Goal: Transaction & Acquisition: Purchase product/service

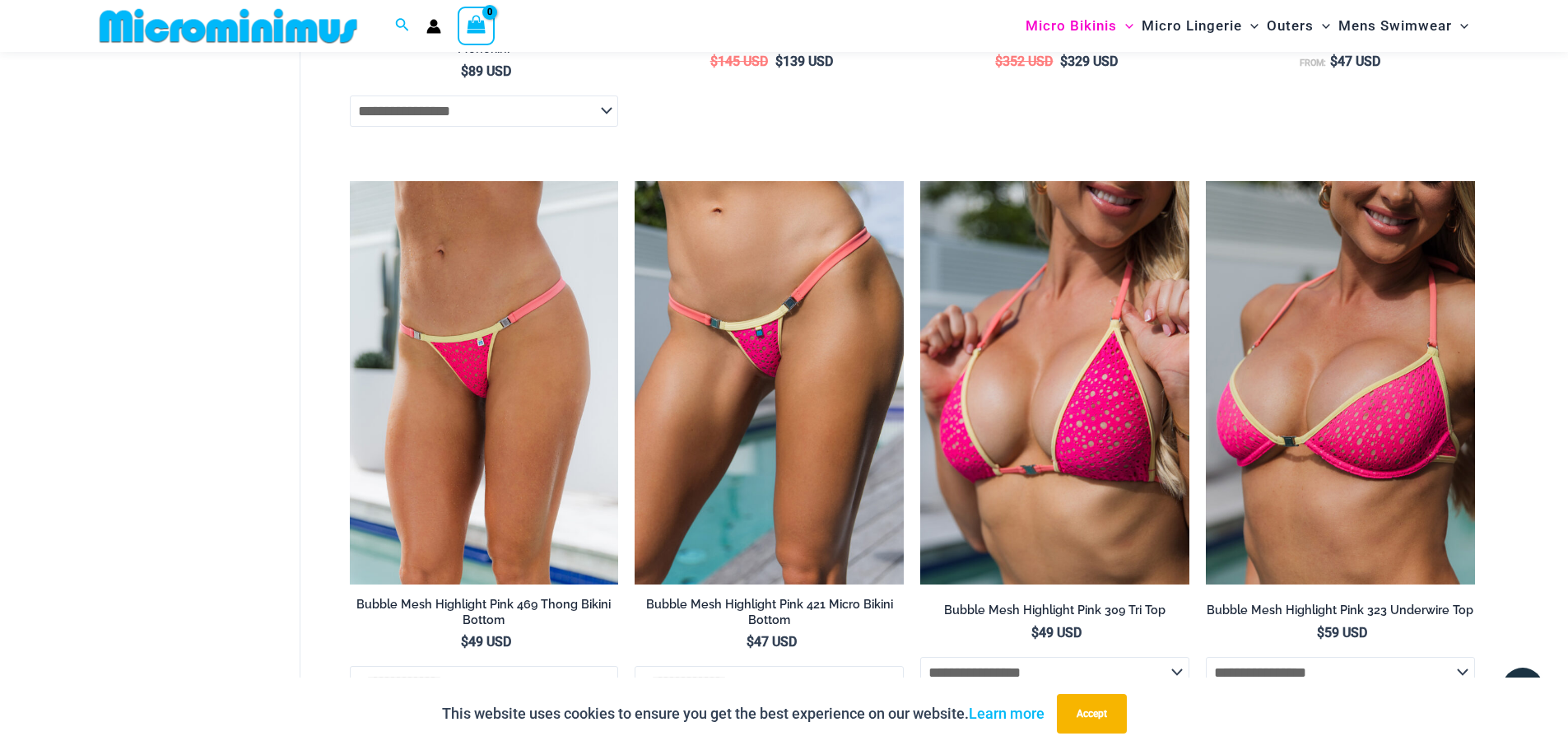
scroll to position [2634, 0]
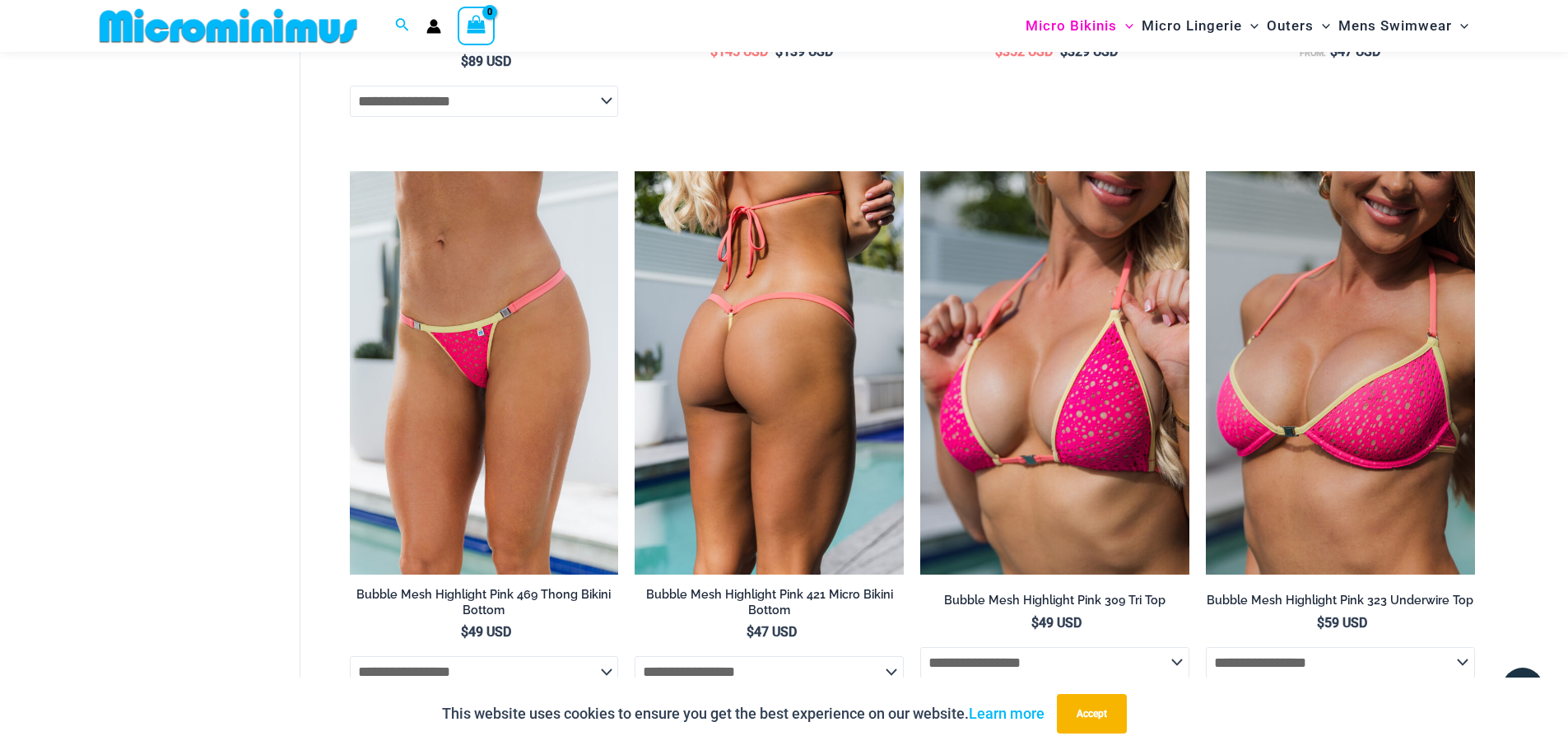
click at [744, 323] on img at bounding box center [769, 372] width 269 height 403
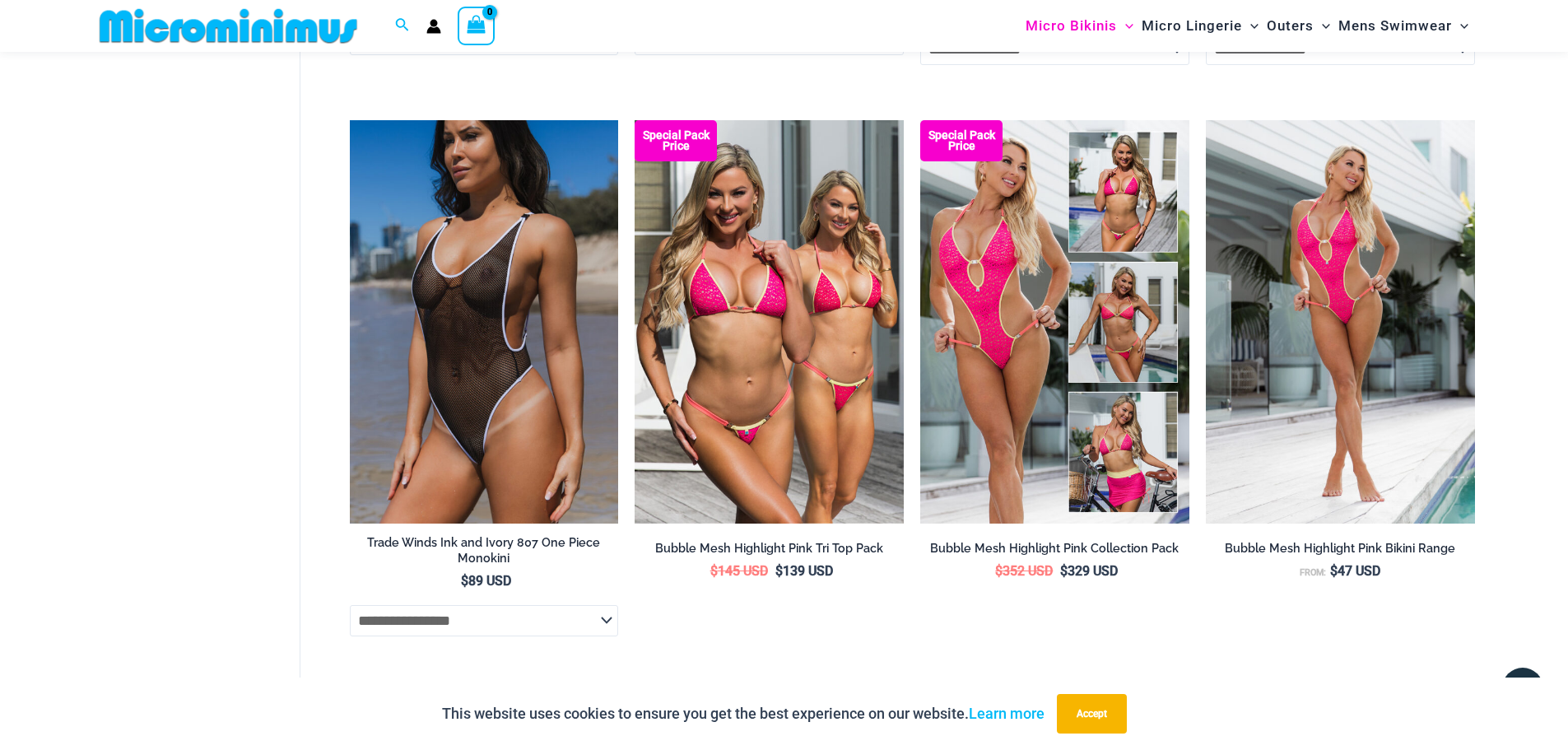
scroll to position [1975, 0]
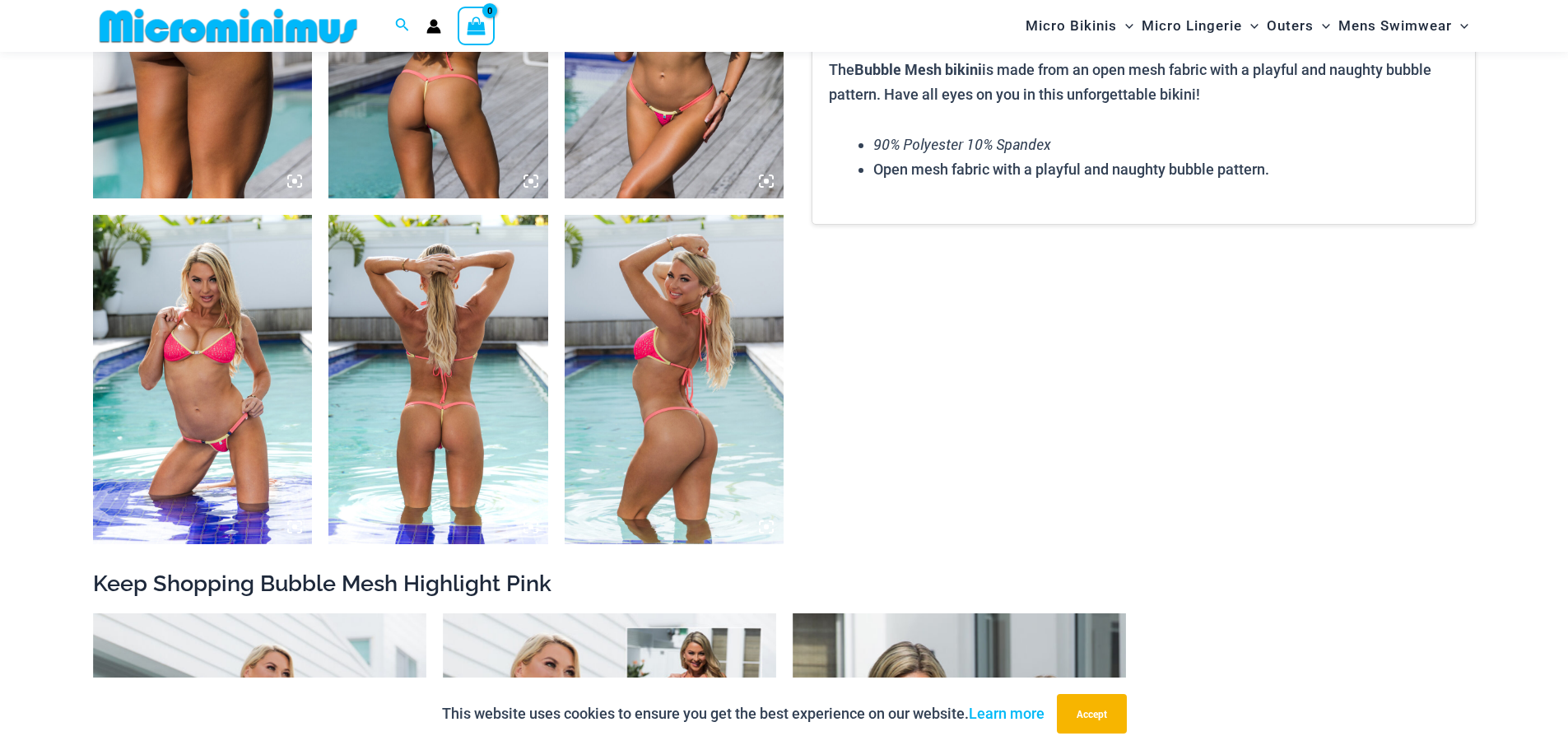
scroll to position [1466, 0]
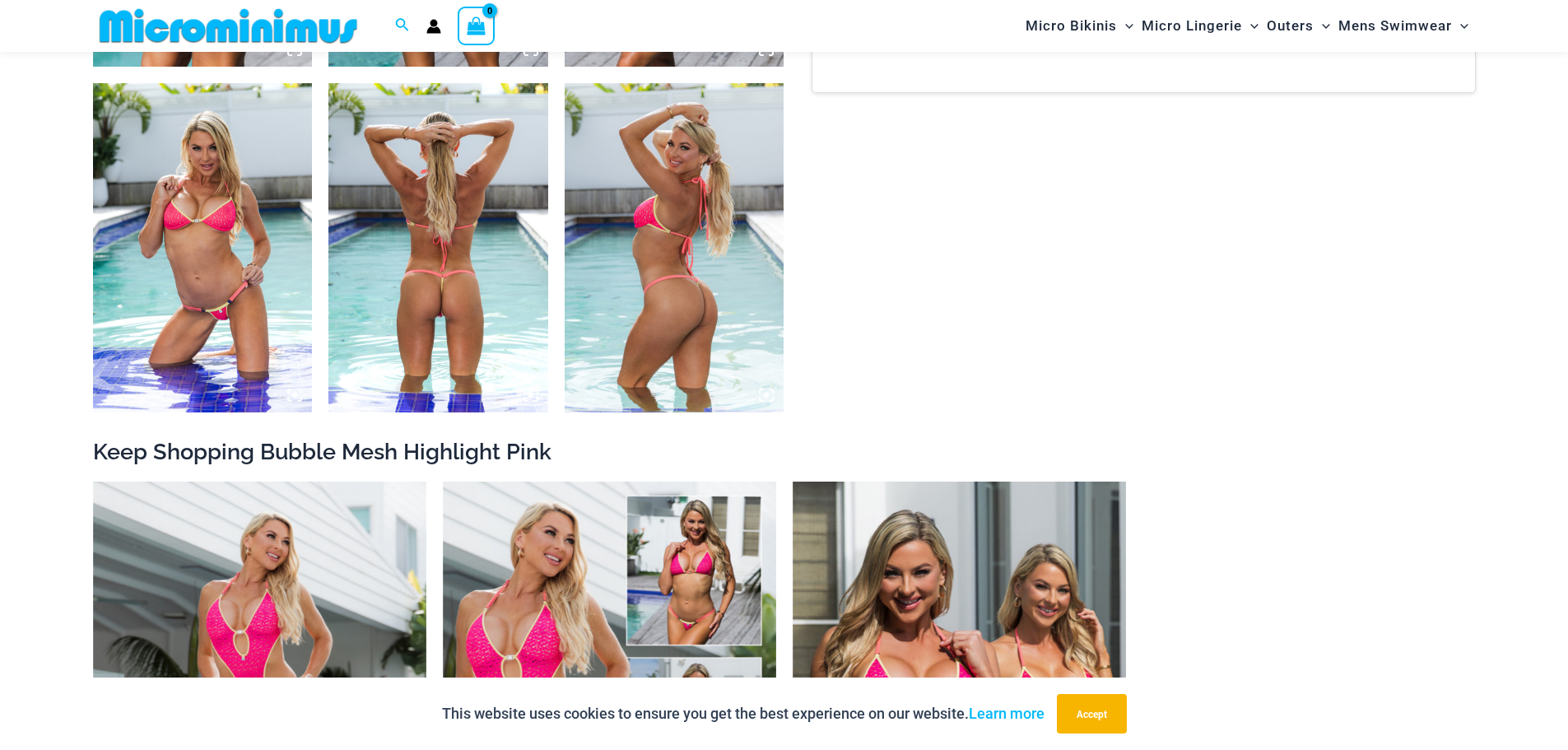
click at [450, 289] on img at bounding box center [438, 247] width 220 height 329
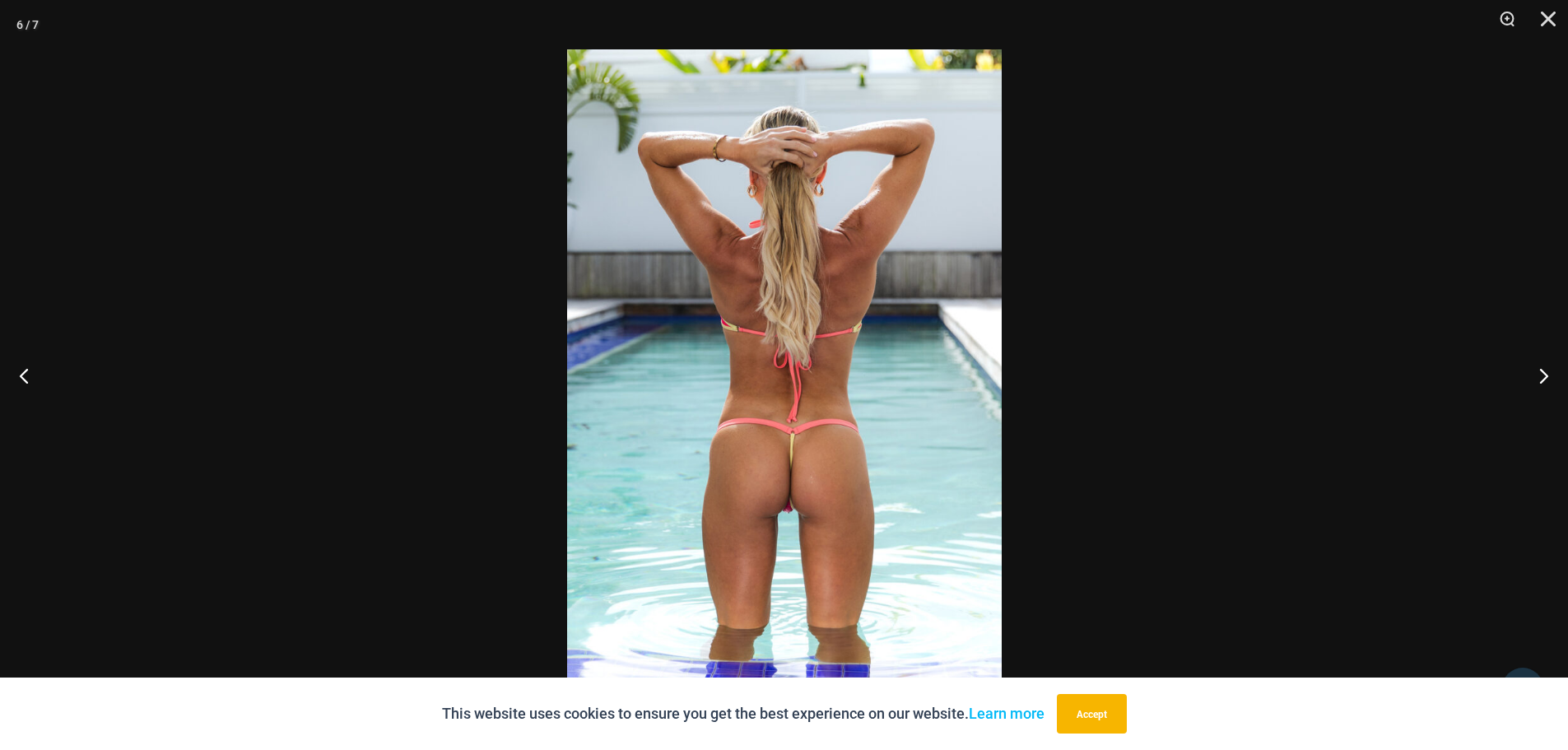
click at [755, 420] on img at bounding box center [784, 375] width 434 height 651
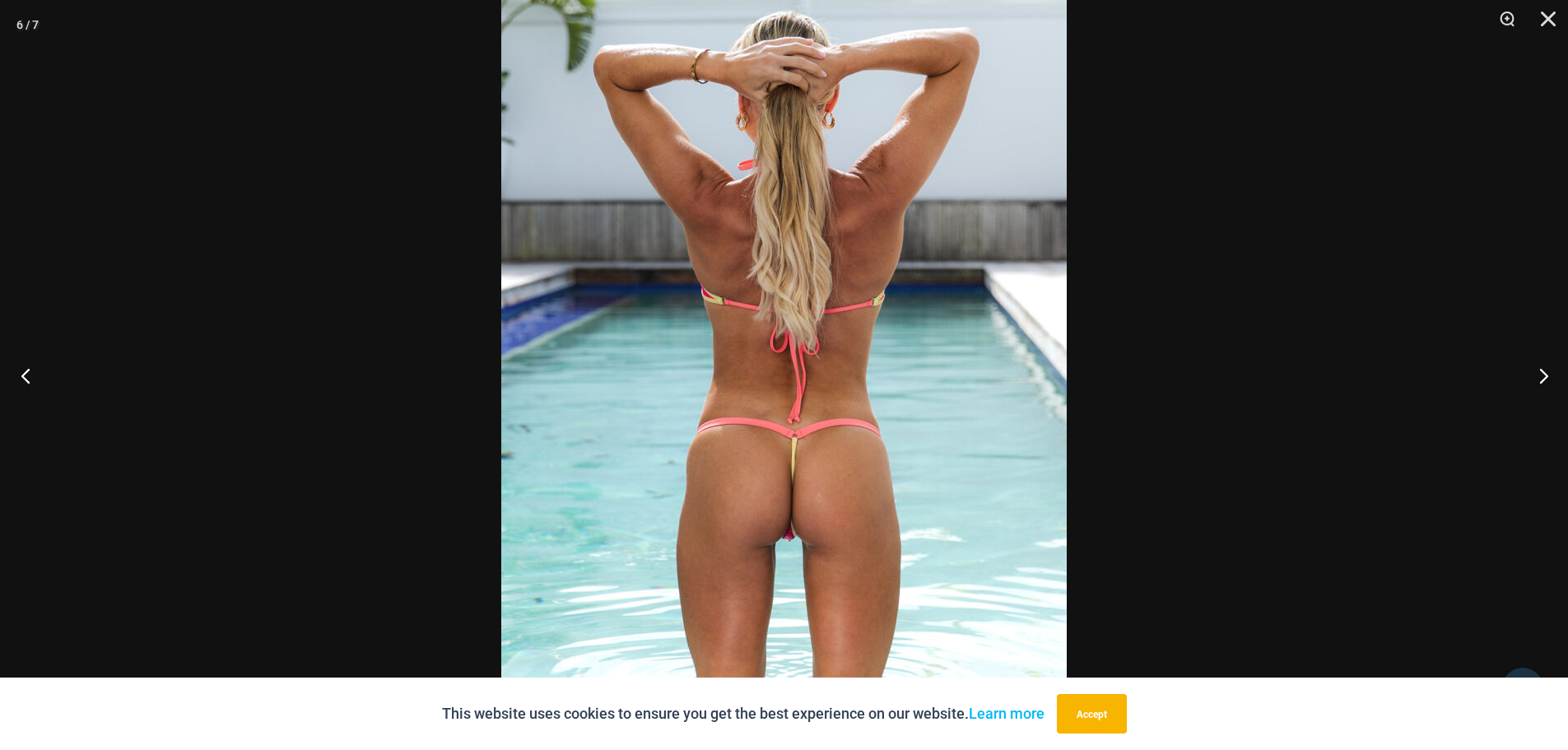
click at [29, 369] on button "Previous" at bounding box center [30, 375] width 62 height 82
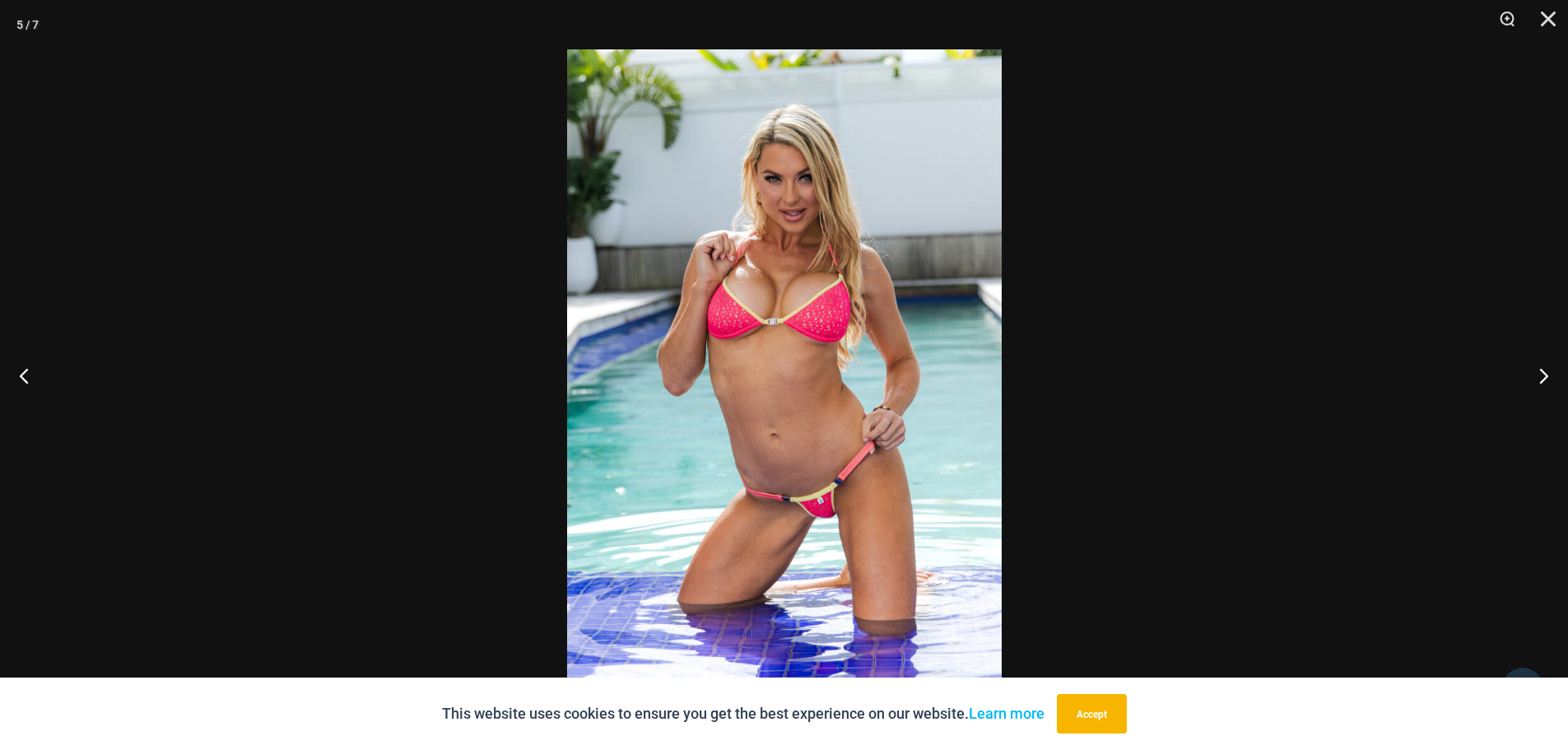
click at [806, 354] on img at bounding box center [784, 375] width 434 height 651
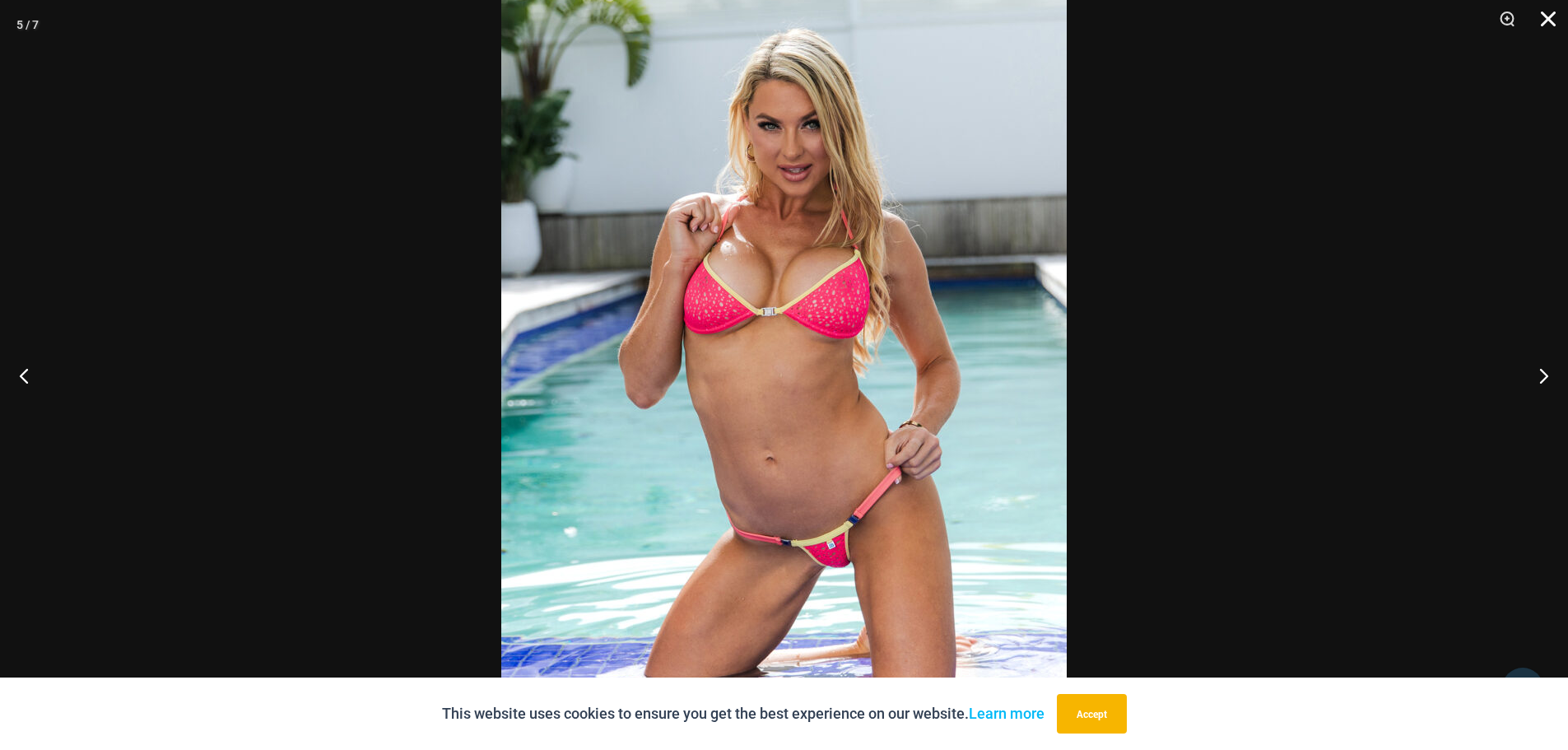
click at [1560, 19] on button "Close" at bounding box center [1542, 25] width 41 height 49
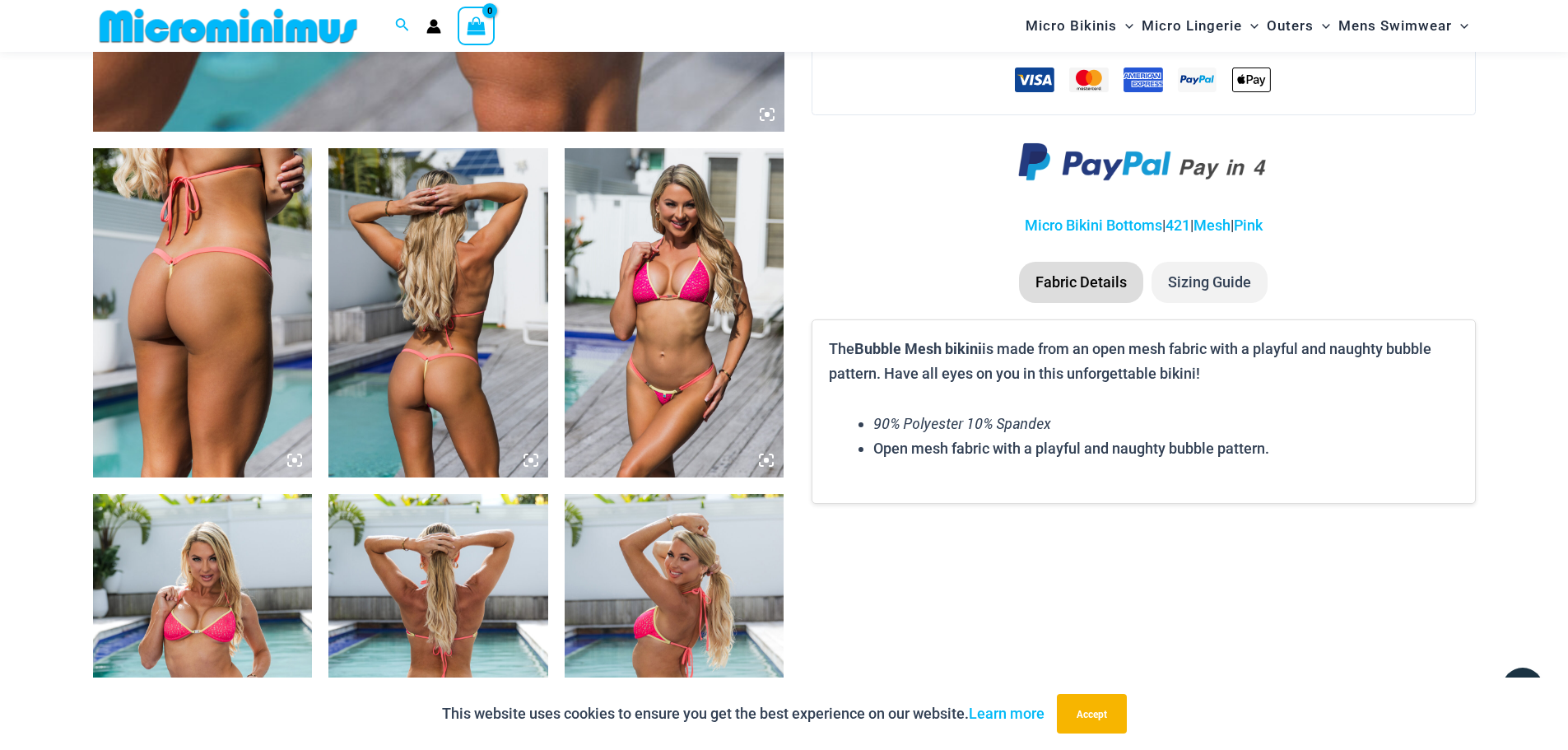
scroll to position [1054, 0]
click at [671, 315] on img at bounding box center [675, 313] width 220 height 329
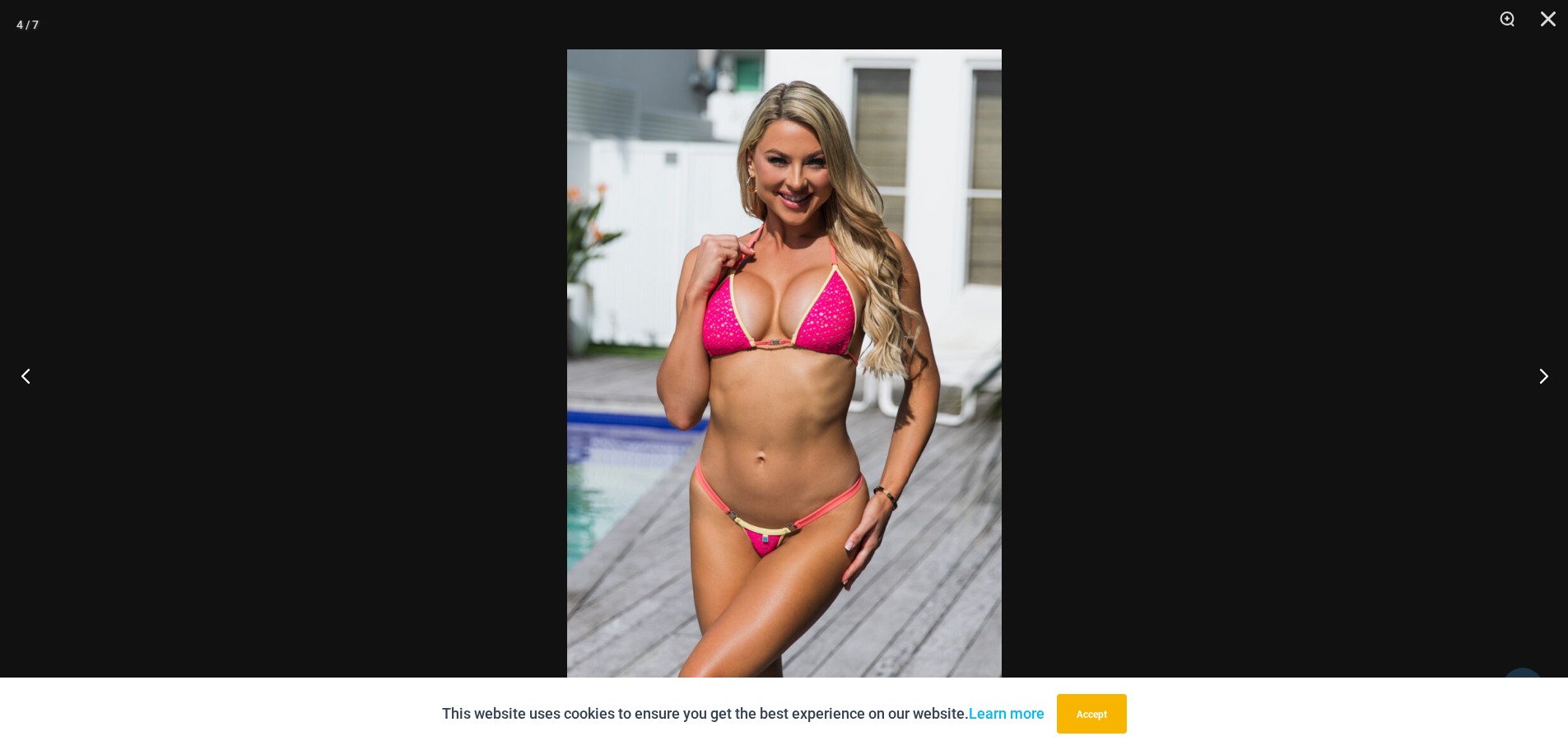
click at [29, 375] on button "Previous" at bounding box center [30, 375] width 62 height 82
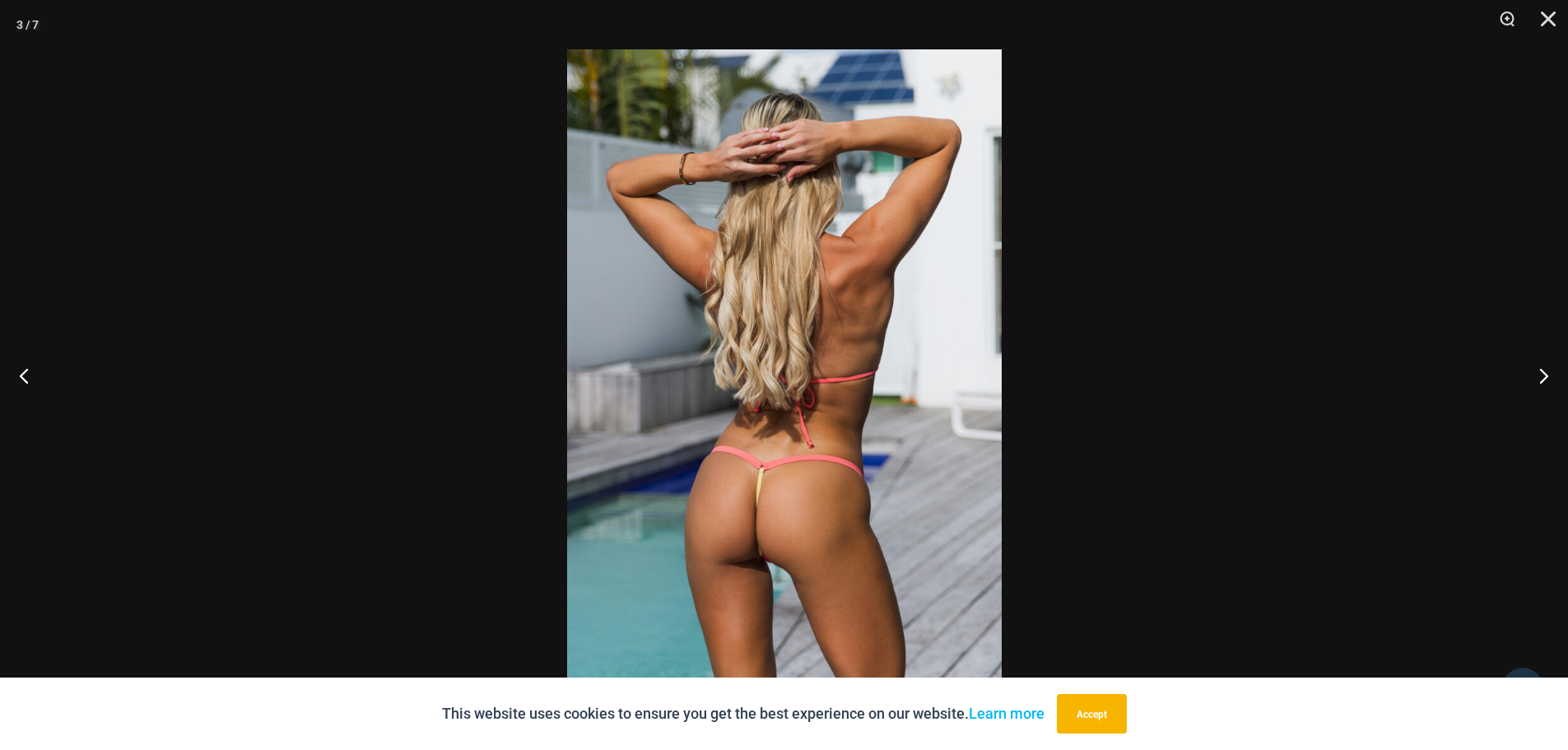
click at [784, 462] on img at bounding box center [784, 375] width 434 height 651
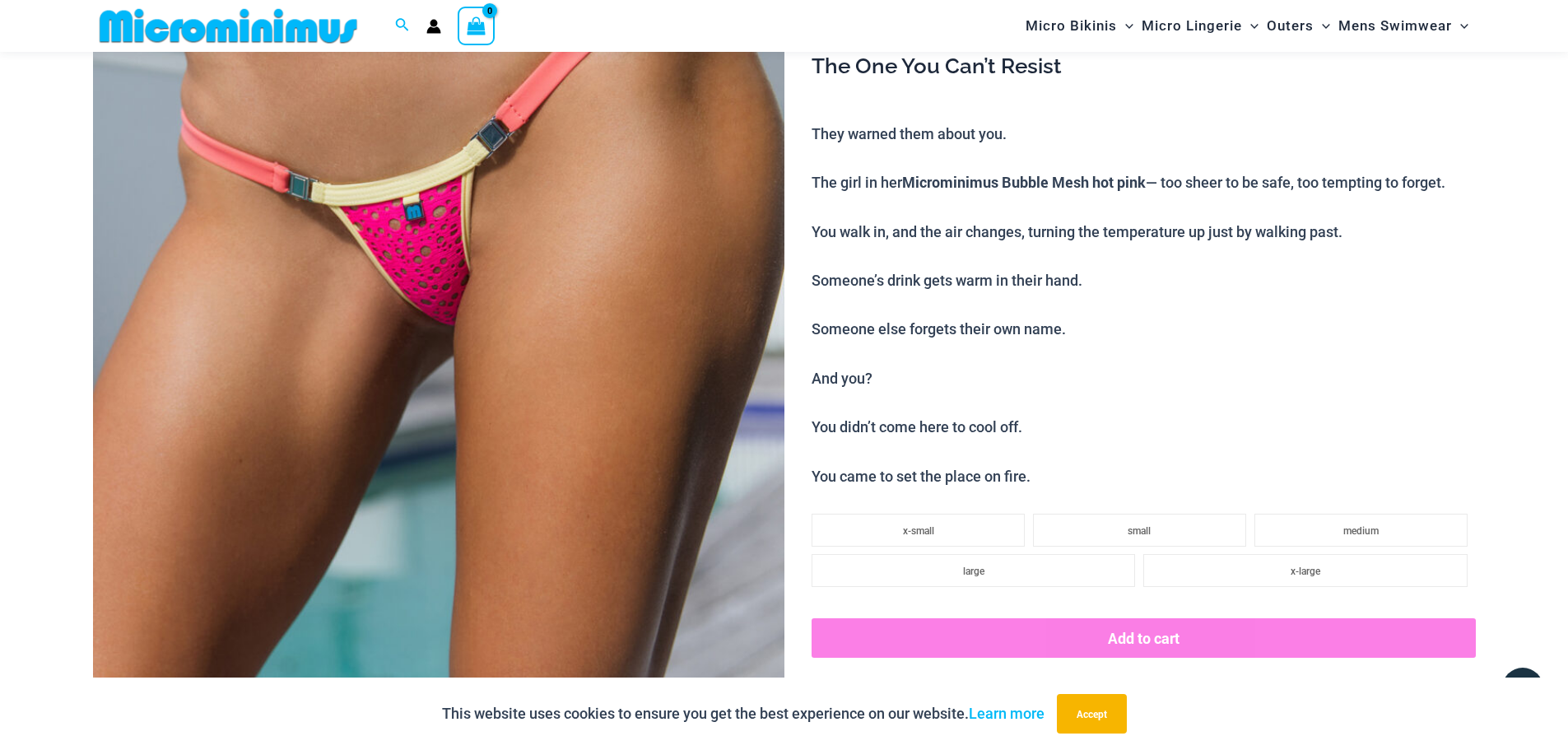
scroll to position [314, 0]
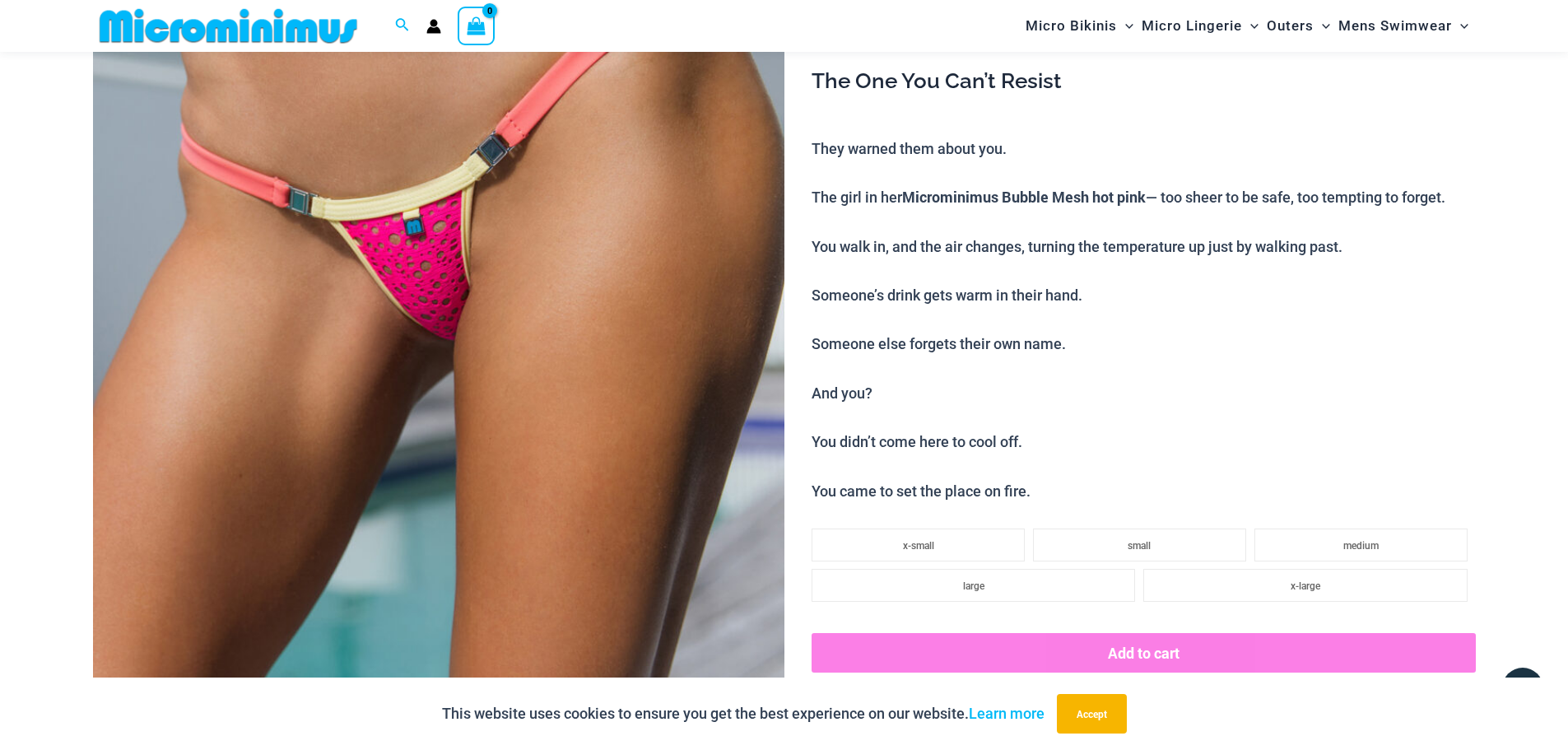
click at [429, 239] on img at bounding box center [439, 354] width 691 height 1037
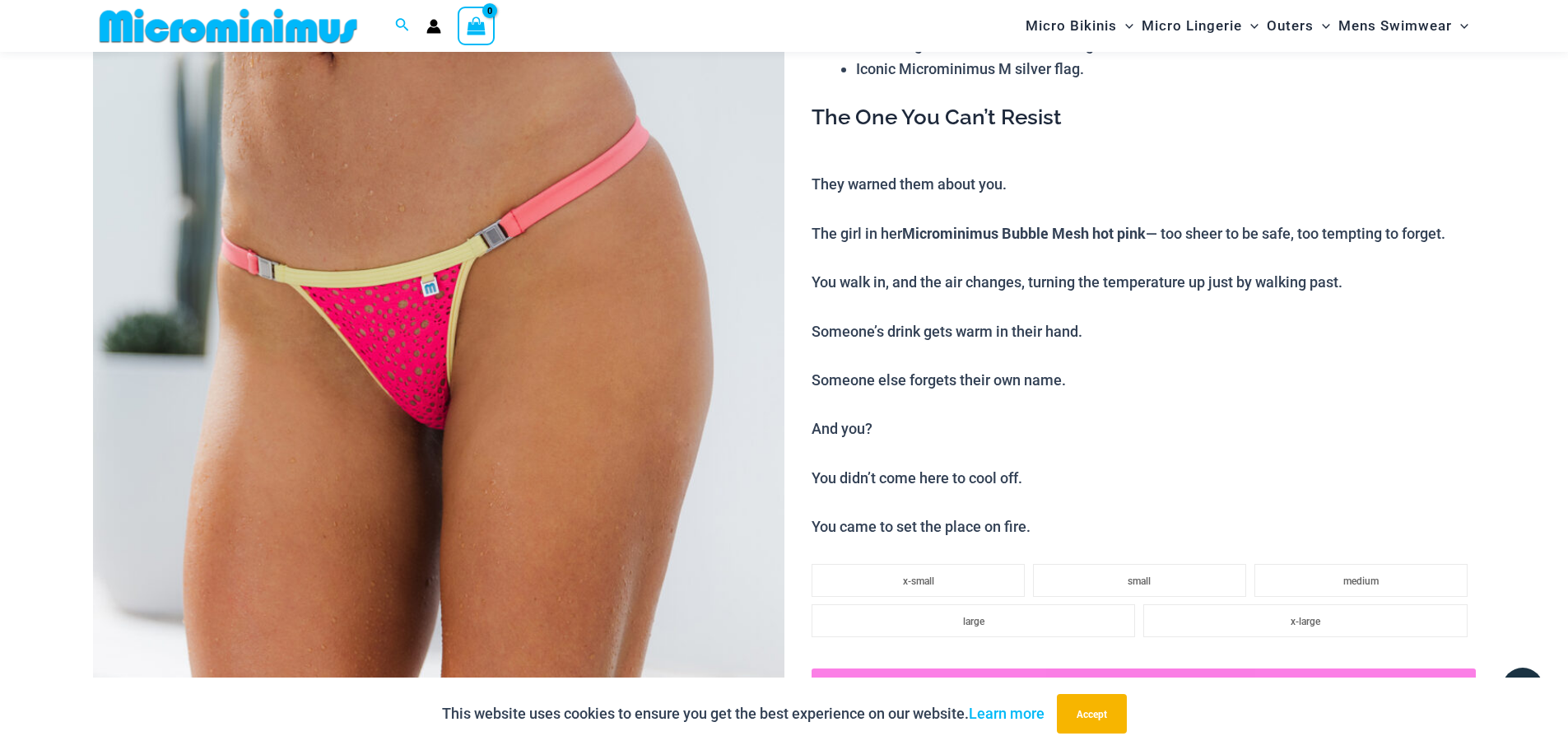
scroll to position [318, 0]
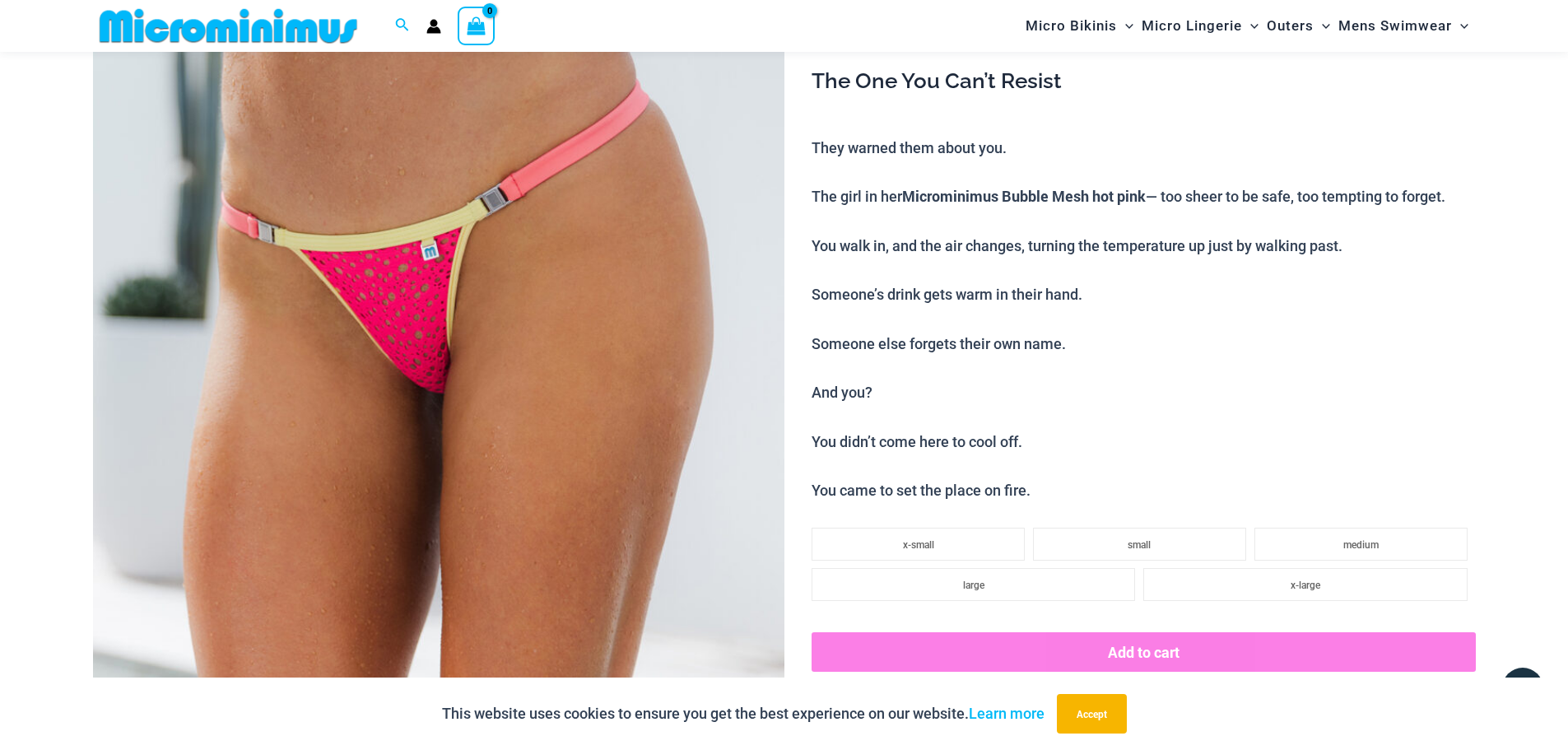
click at [431, 313] on img at bounding box center [439, 354] width 691 height 1037
click at [582, 314] on img at bounding box center [439, 354] width 691 height 1037
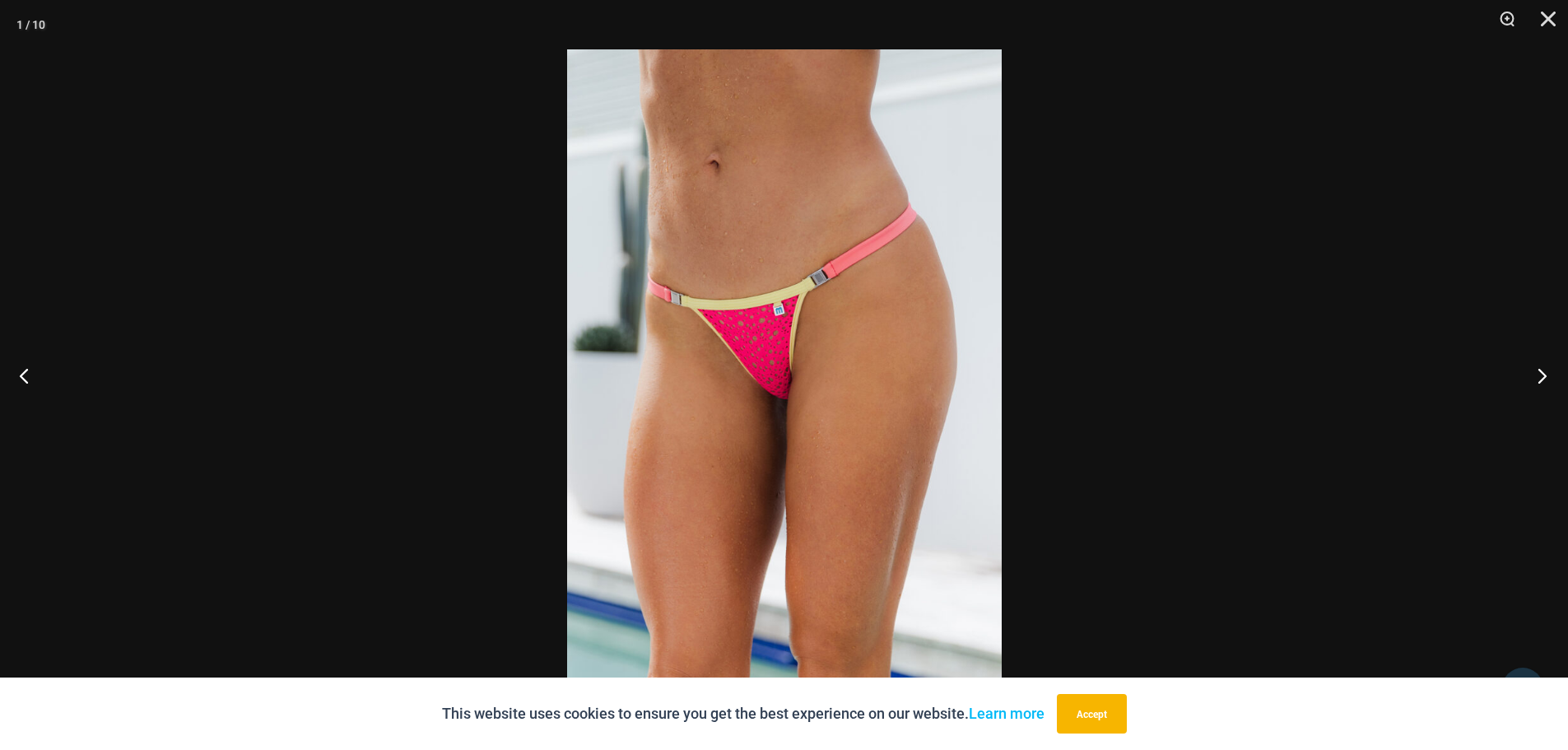
click at [1548, 369] on button "Next" at bounding box center [1537, 375] width 62 height 82
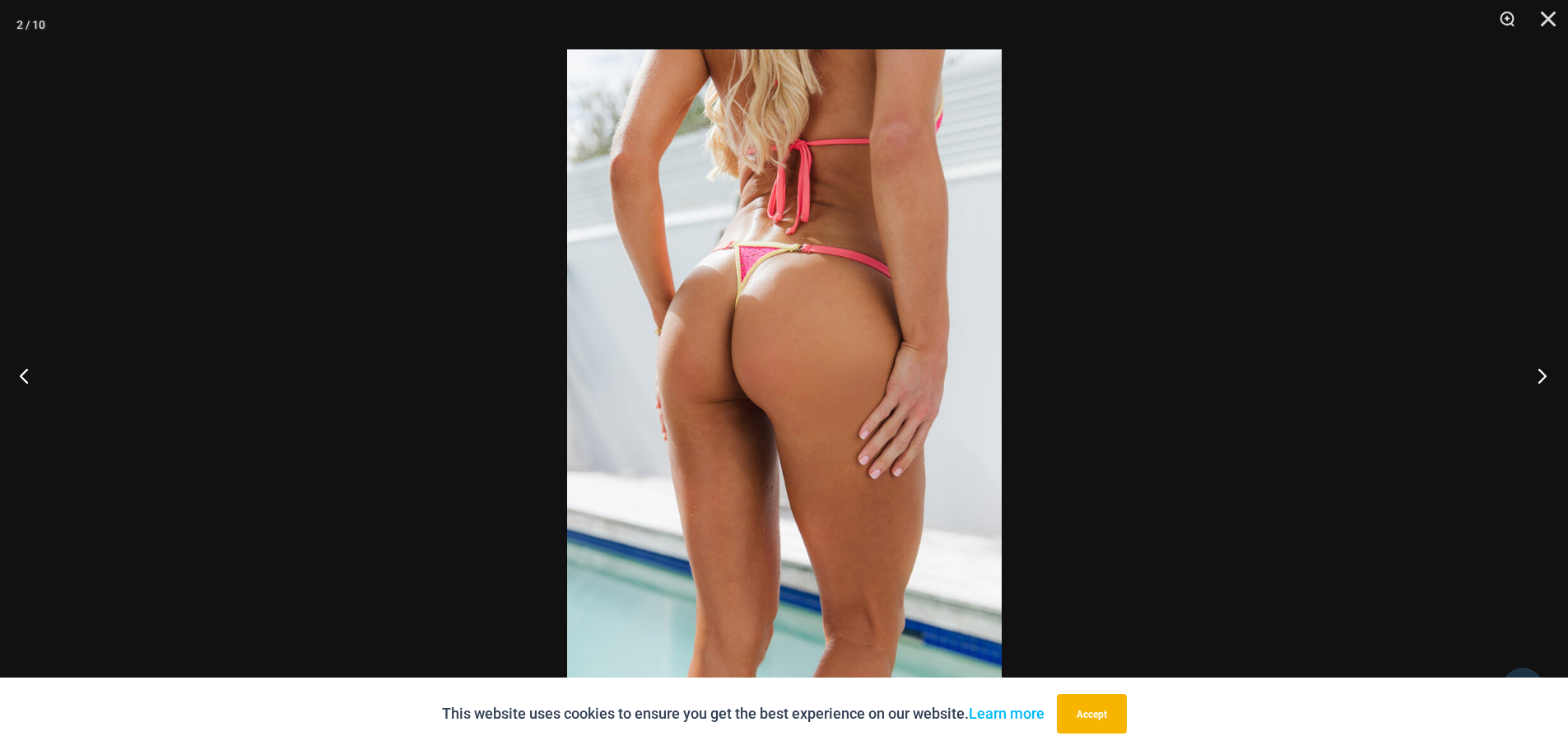
click at [1539, 369] on button "Next" at bounding box center [1537, 375] width 62 height 82
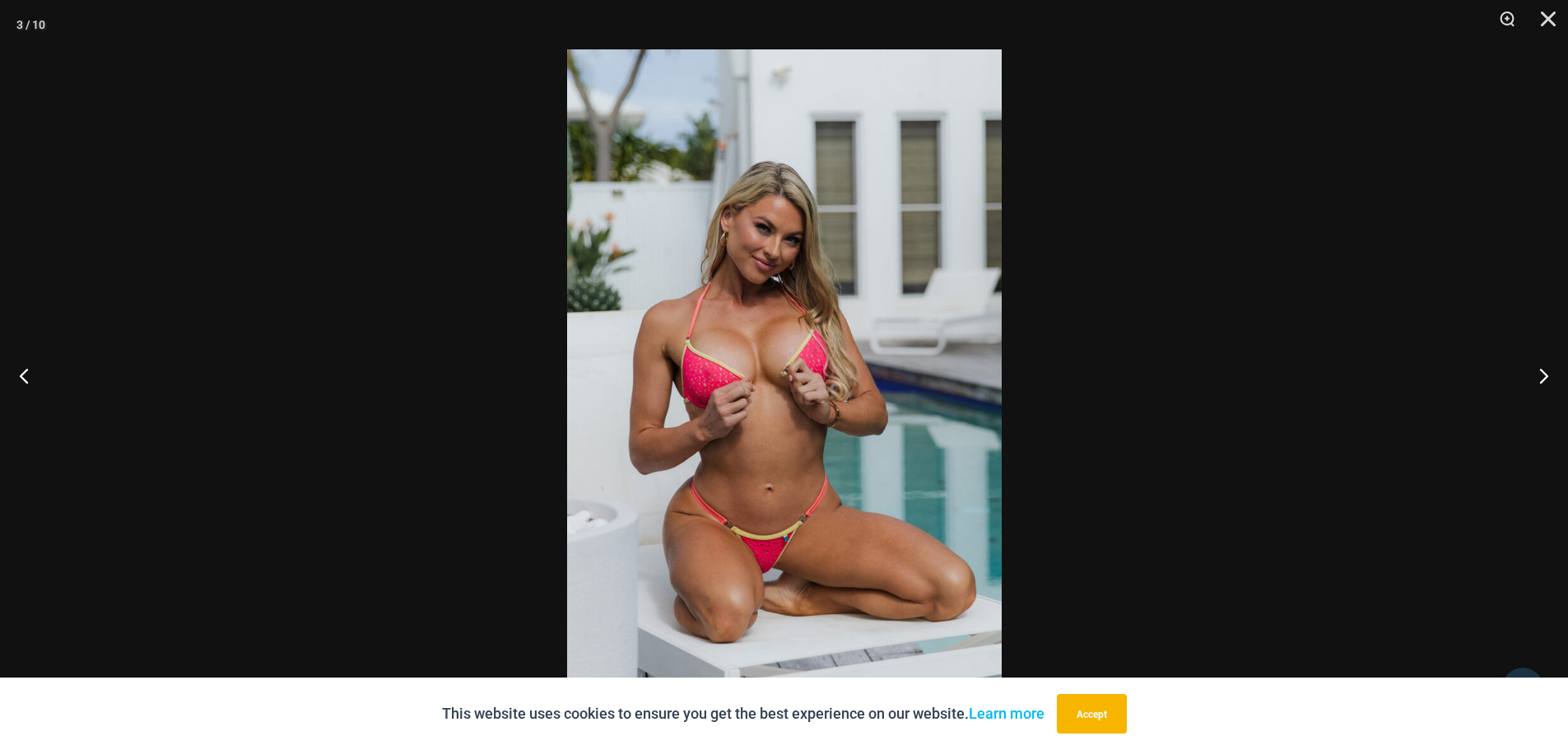
click at [735, 321] on img at bounding box center [784, 375] width 434 height 651
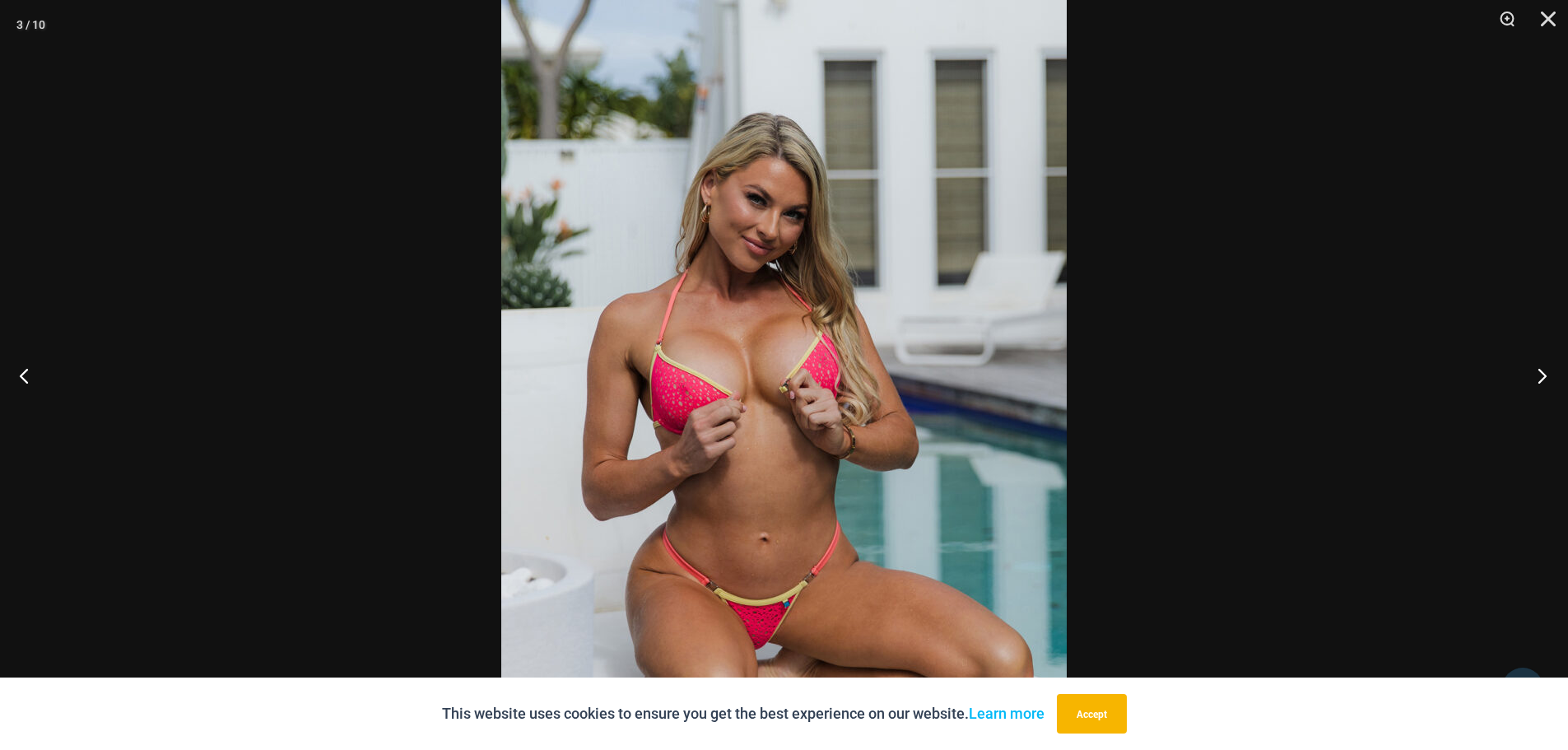
click at [1533, 370] on button "Next" at bounding box center [1537, 375] width 62 height 82
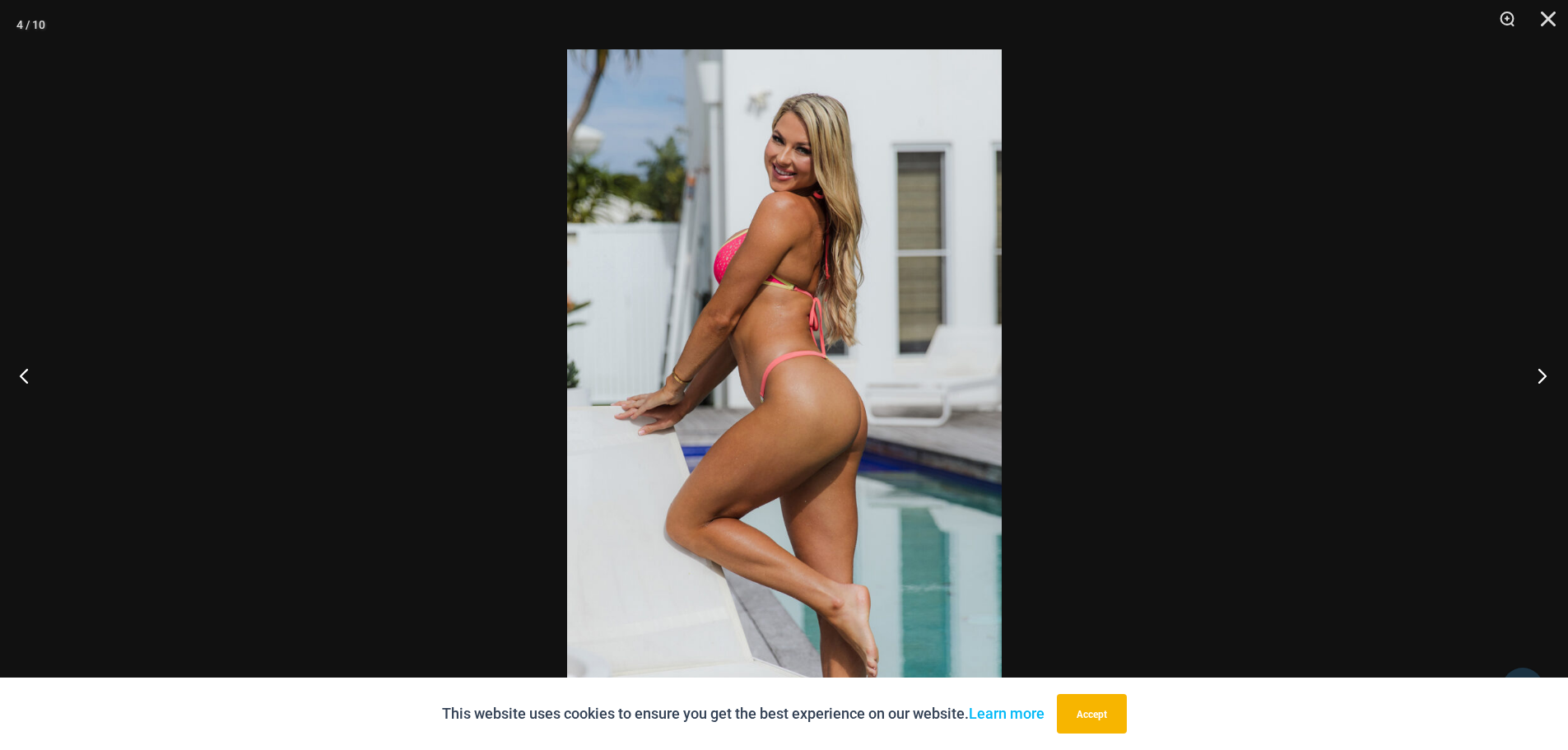
click at [1530, 367] on button "Next" at bounding box center [1537, 375] width 62 height 82
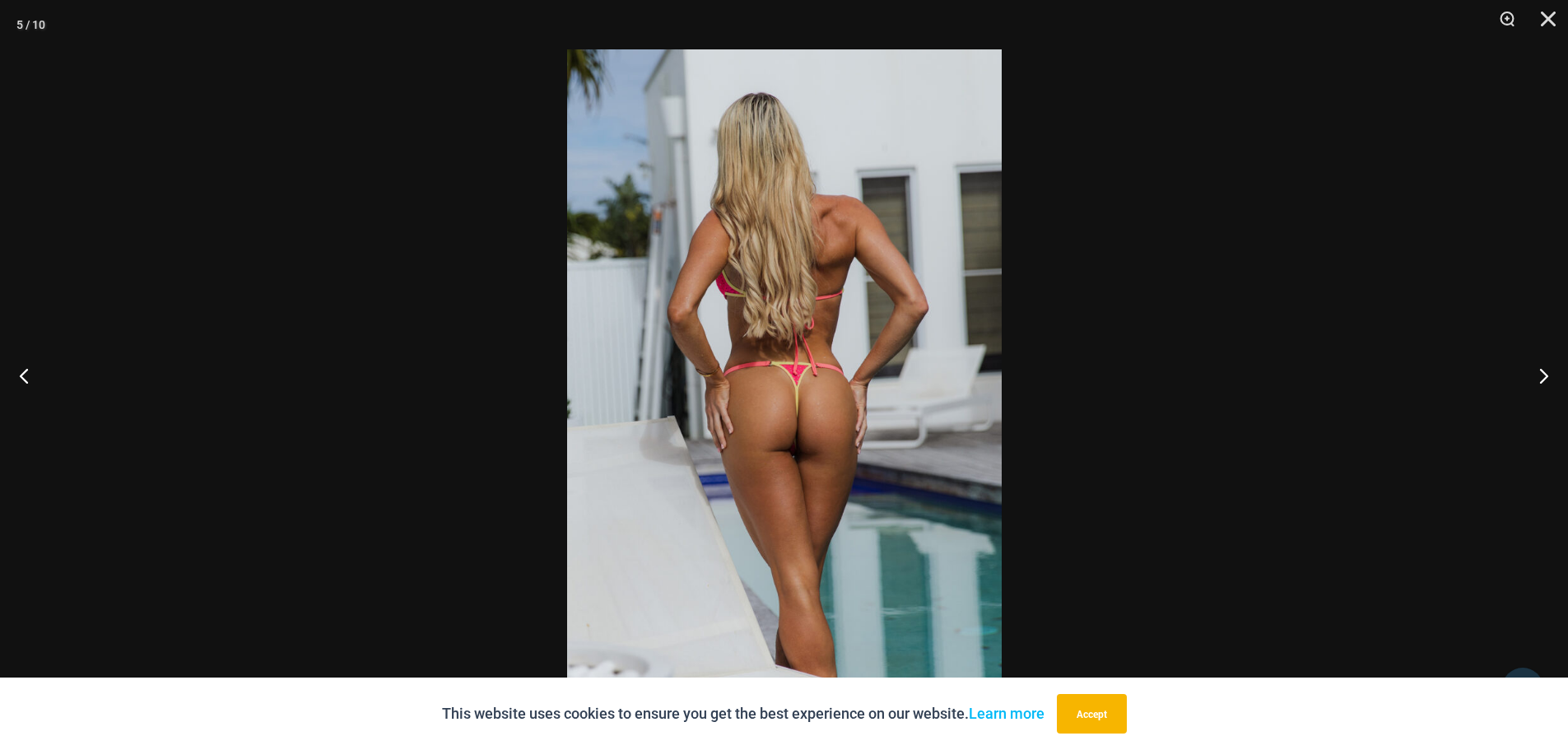
click at [893, 386] on img at bounding box center [784, 375] width 434 height 651
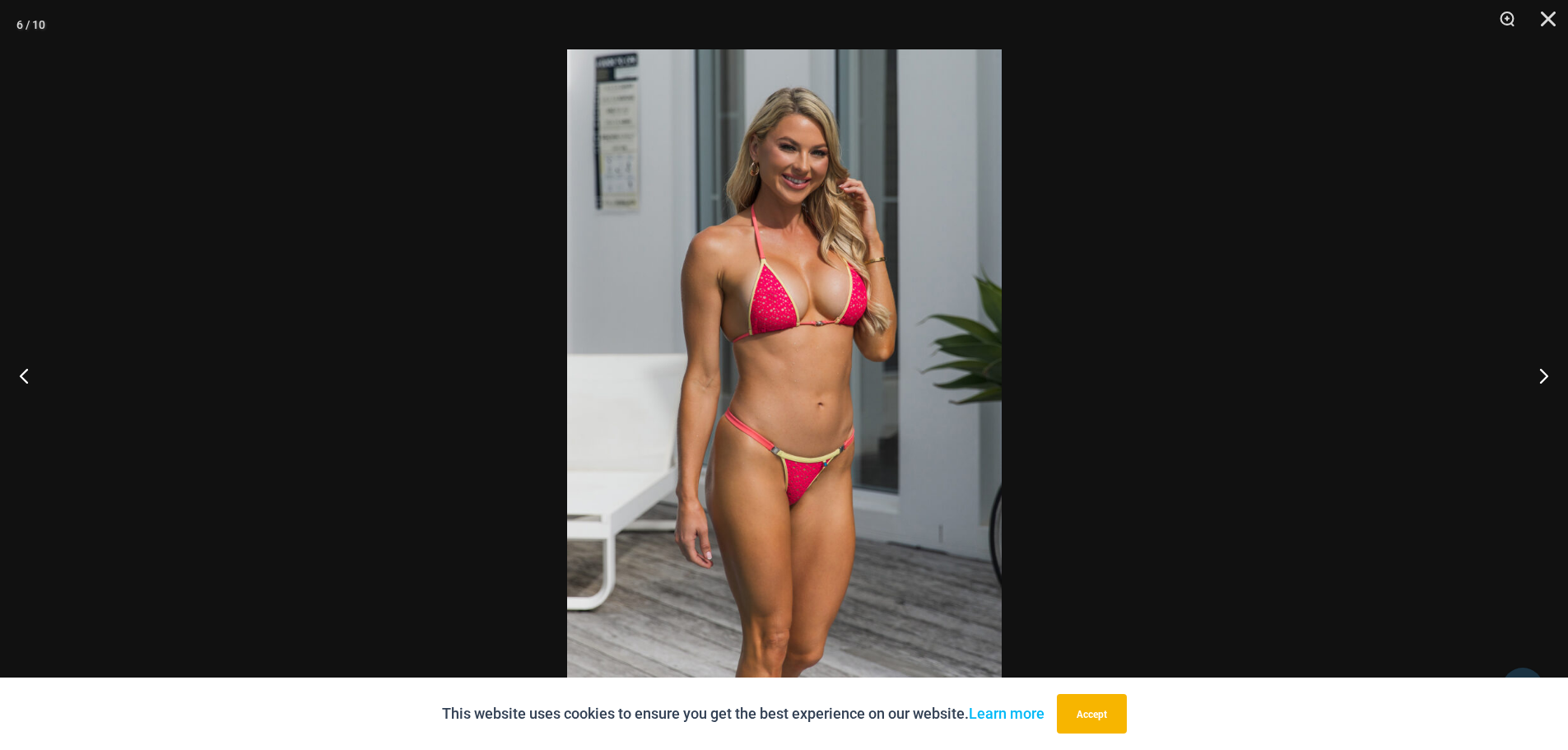
click at [1002, 347] on img at bounding box center [784, 375] width 434 height 651
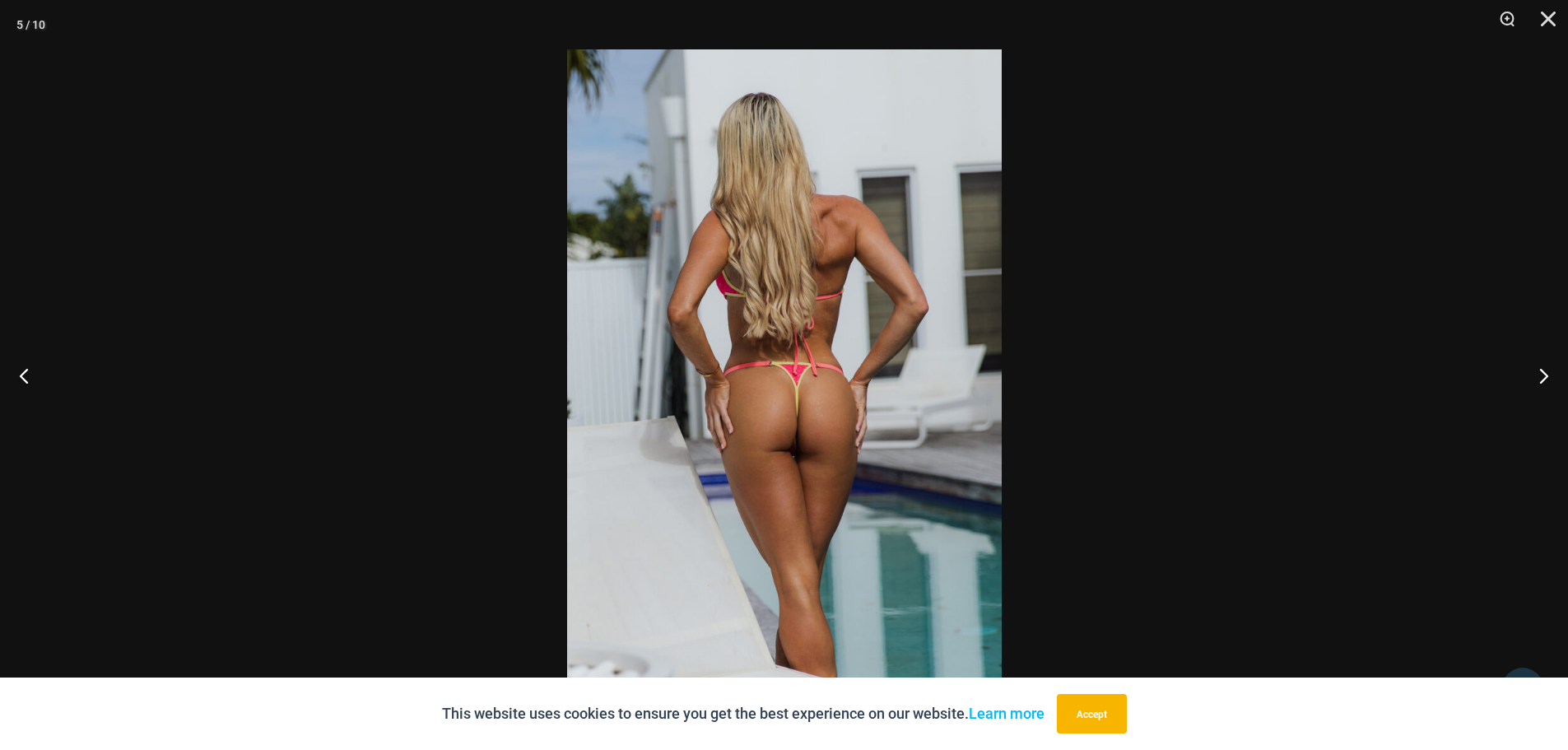
click at [813, 346] on img at bounding box center [784, 375] width 434 height 651
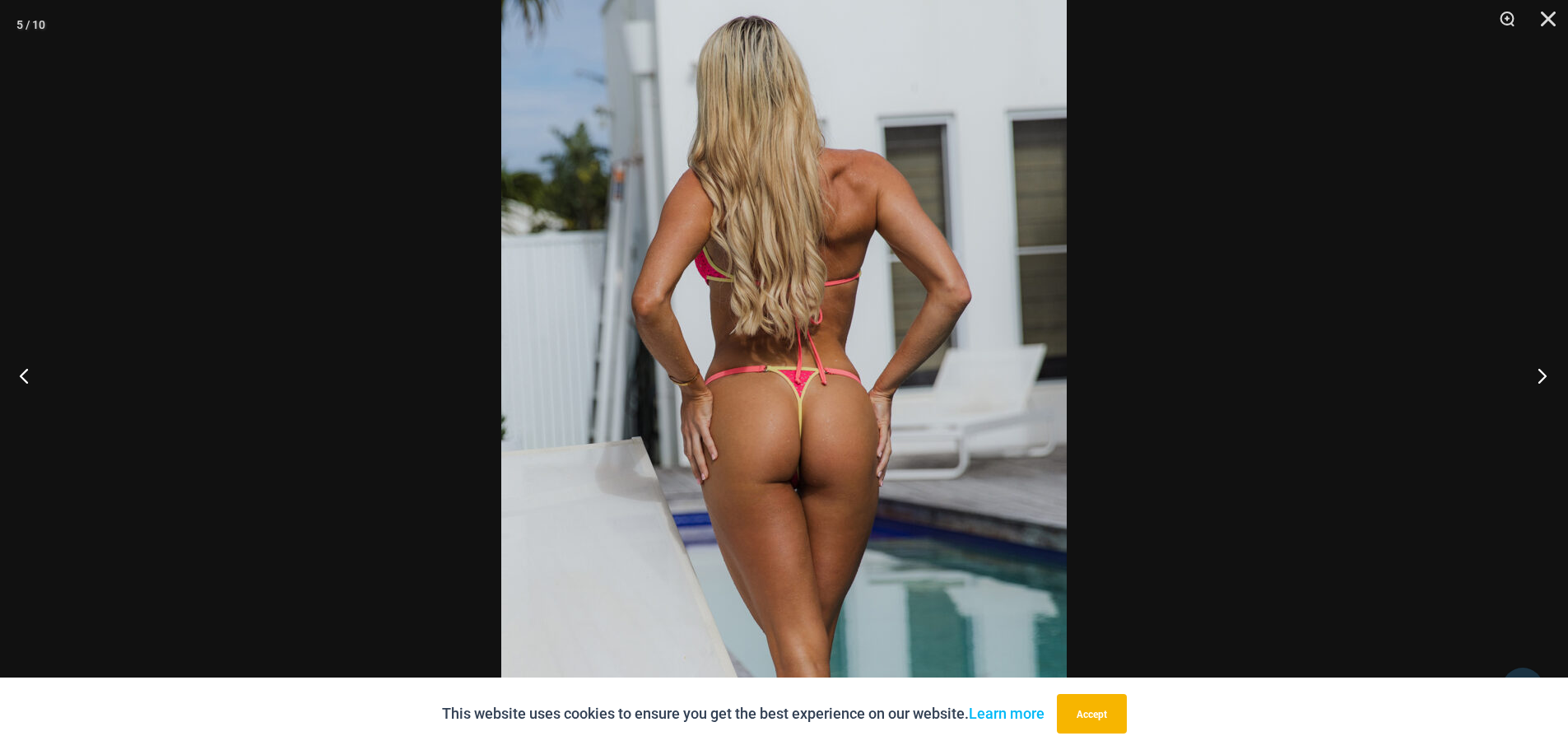
click at [1541, 370] on button "Next" at bounding box center [1537, 375] width 62 height 82
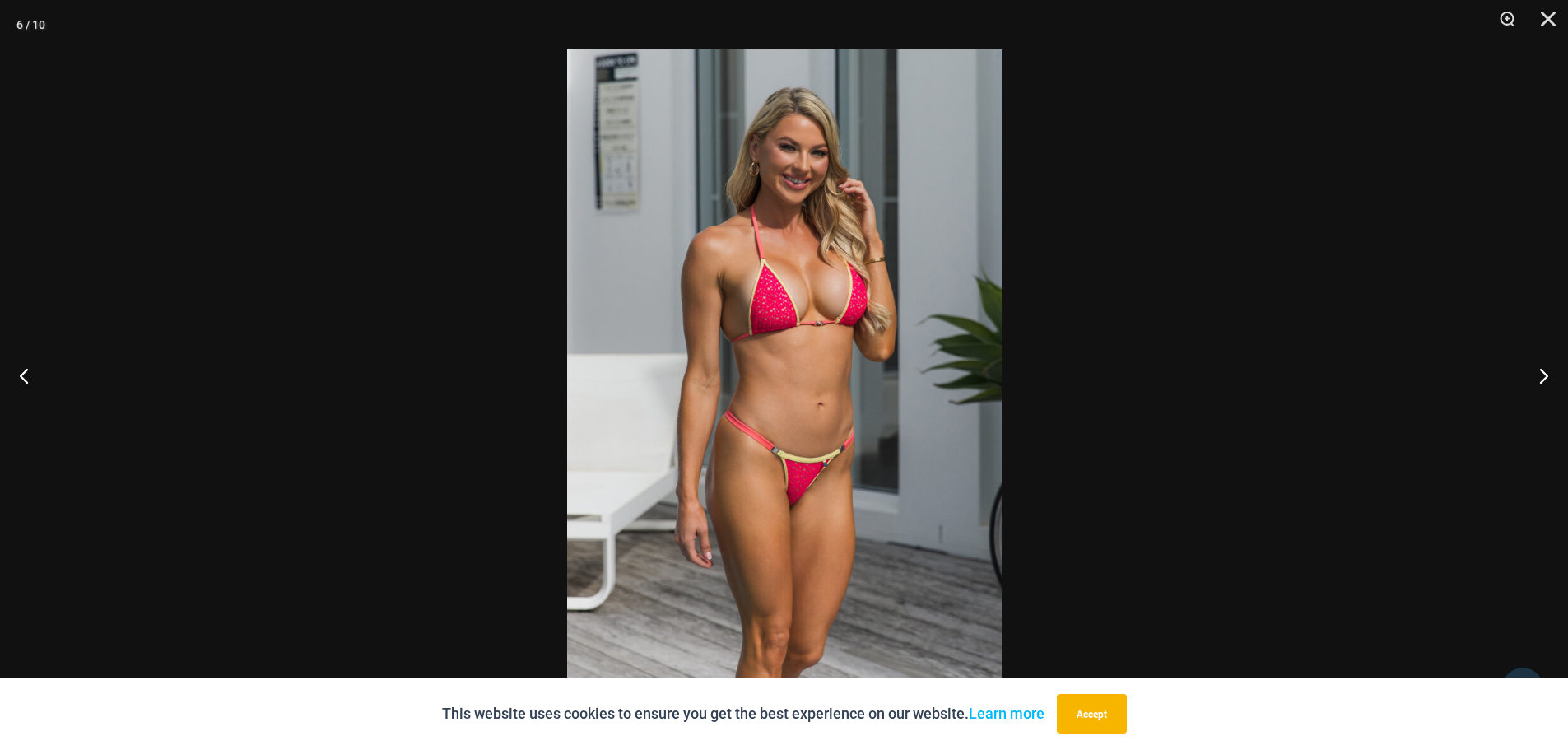
click at [780, 377] on img at bounding box center [784, 375] width 434 height 651
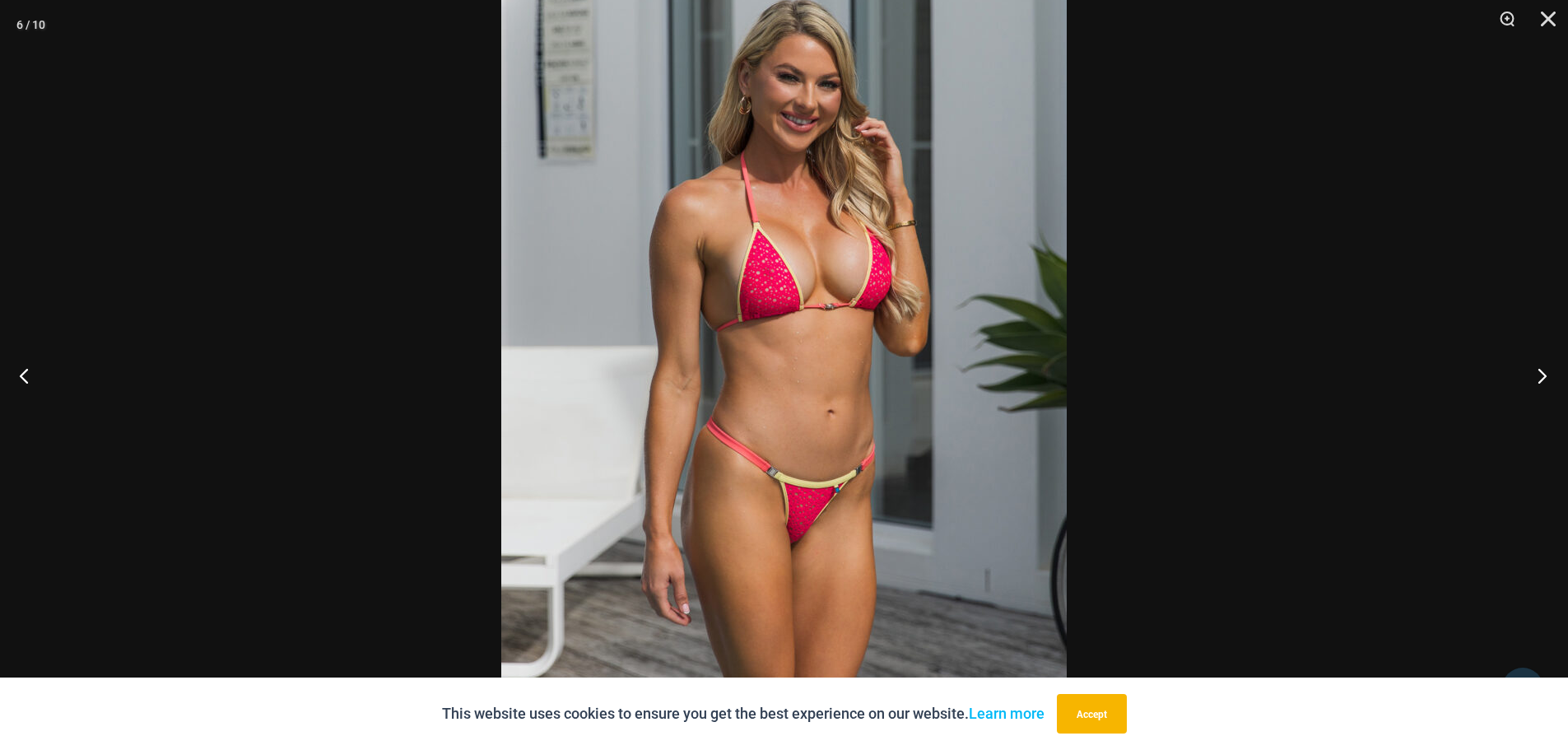
click at [1538, 370] on button "Next" at bounding box center [1537, 375] width 62 height 82
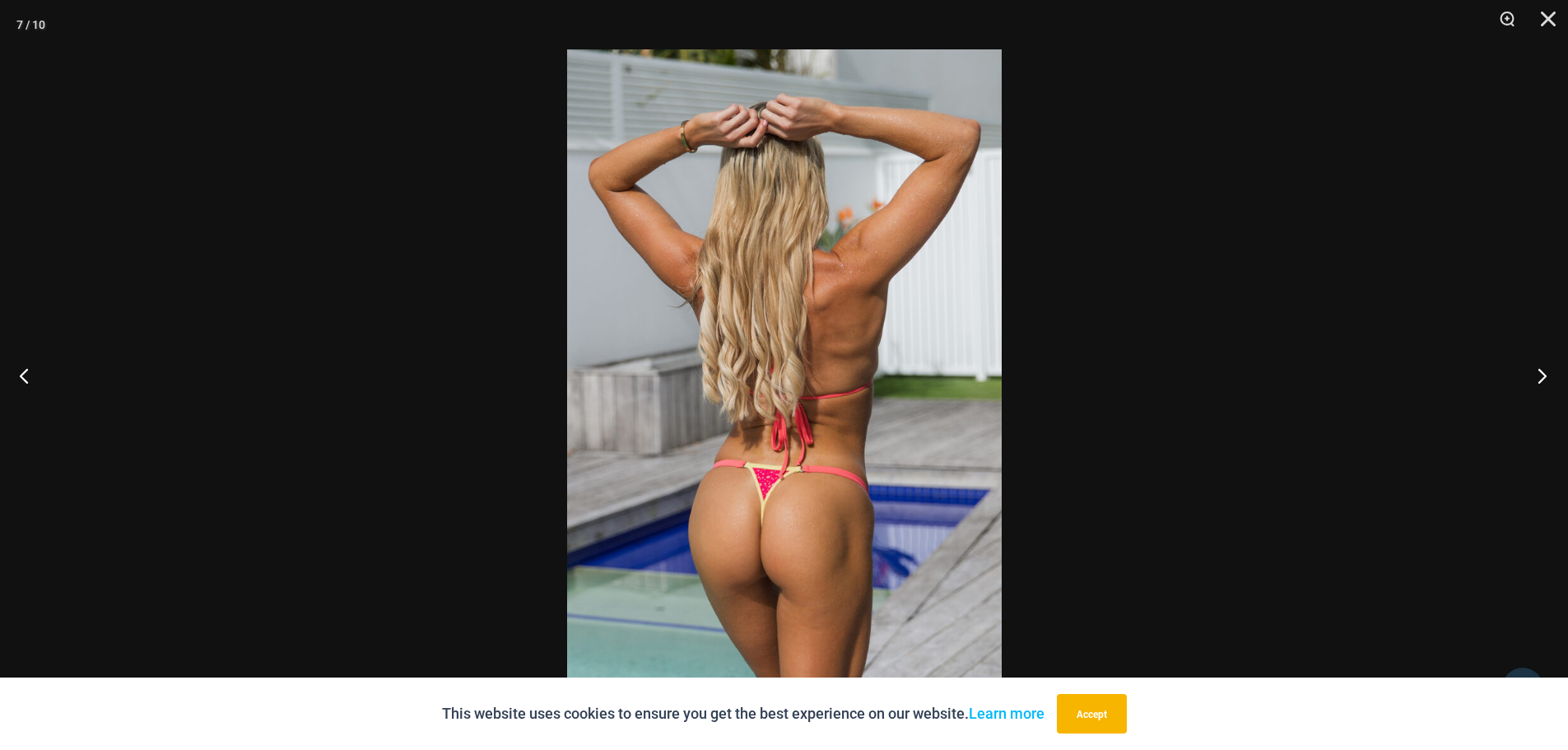
click at [1538, 368] on button "Next" at bounding box center [1537, 375] width 62 height 82
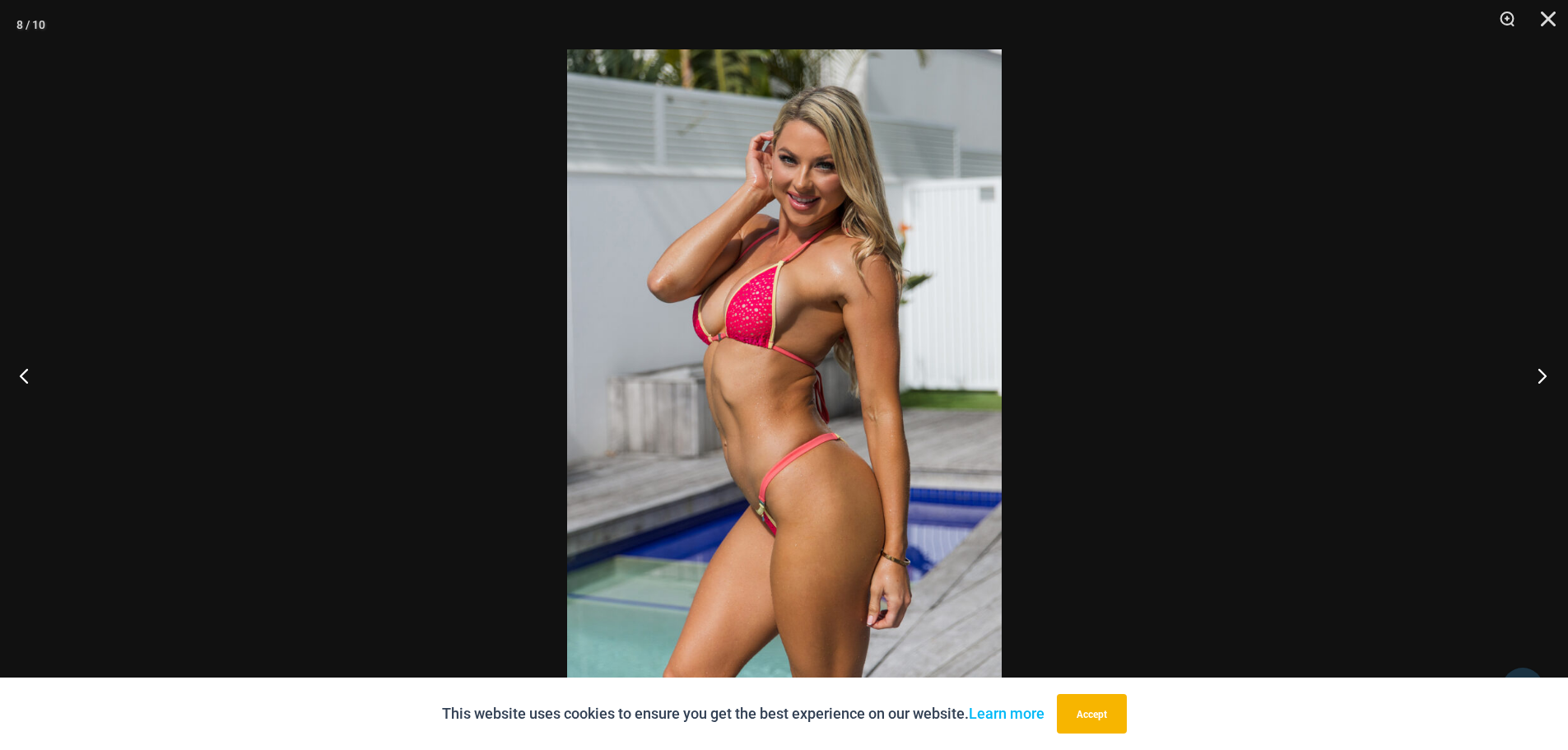
click at [1534, 367] on button "Next" at bounding box center [1537, 375] width 62 height 82
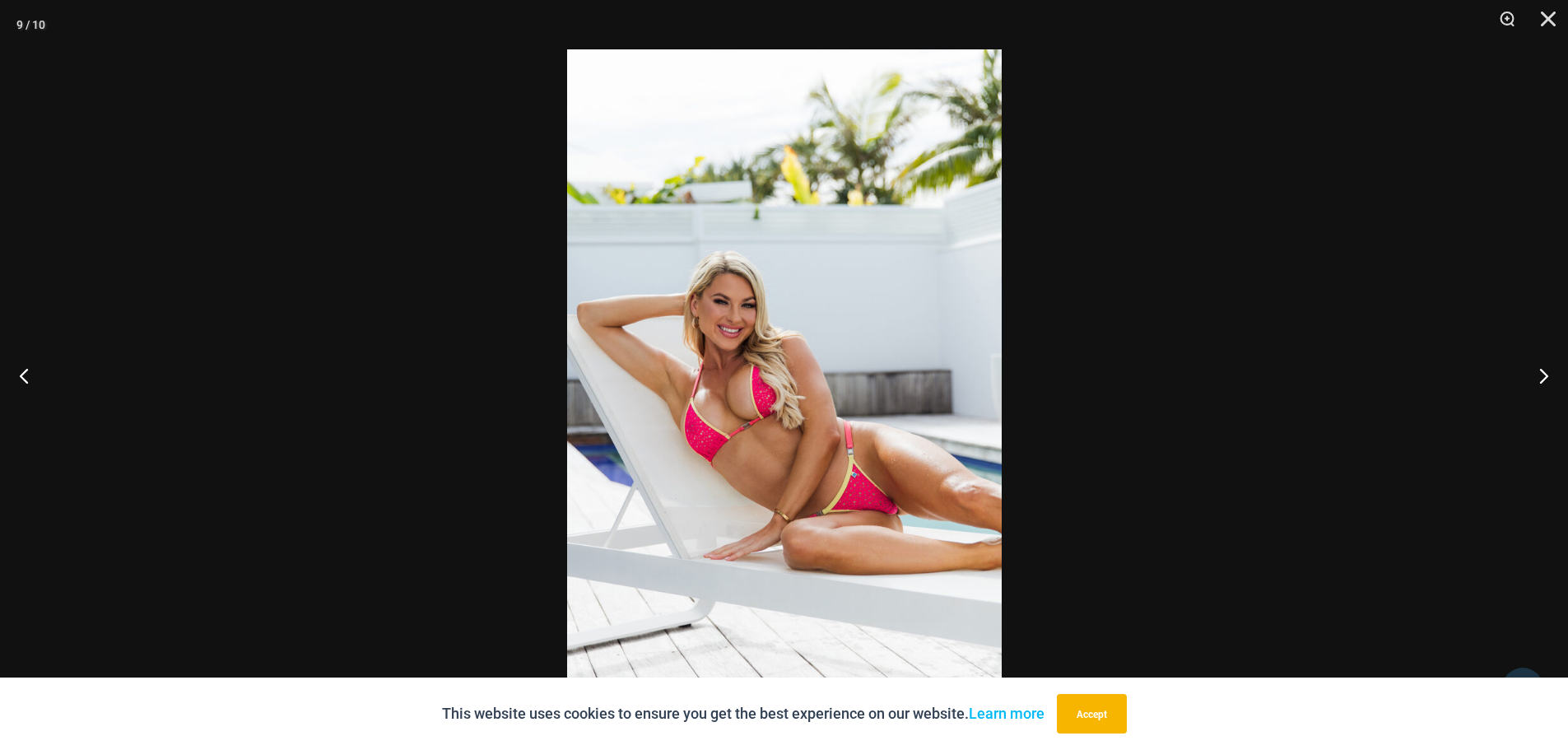
click at [802, 439] on img at bounding box center [784, 375] width 434 height 651
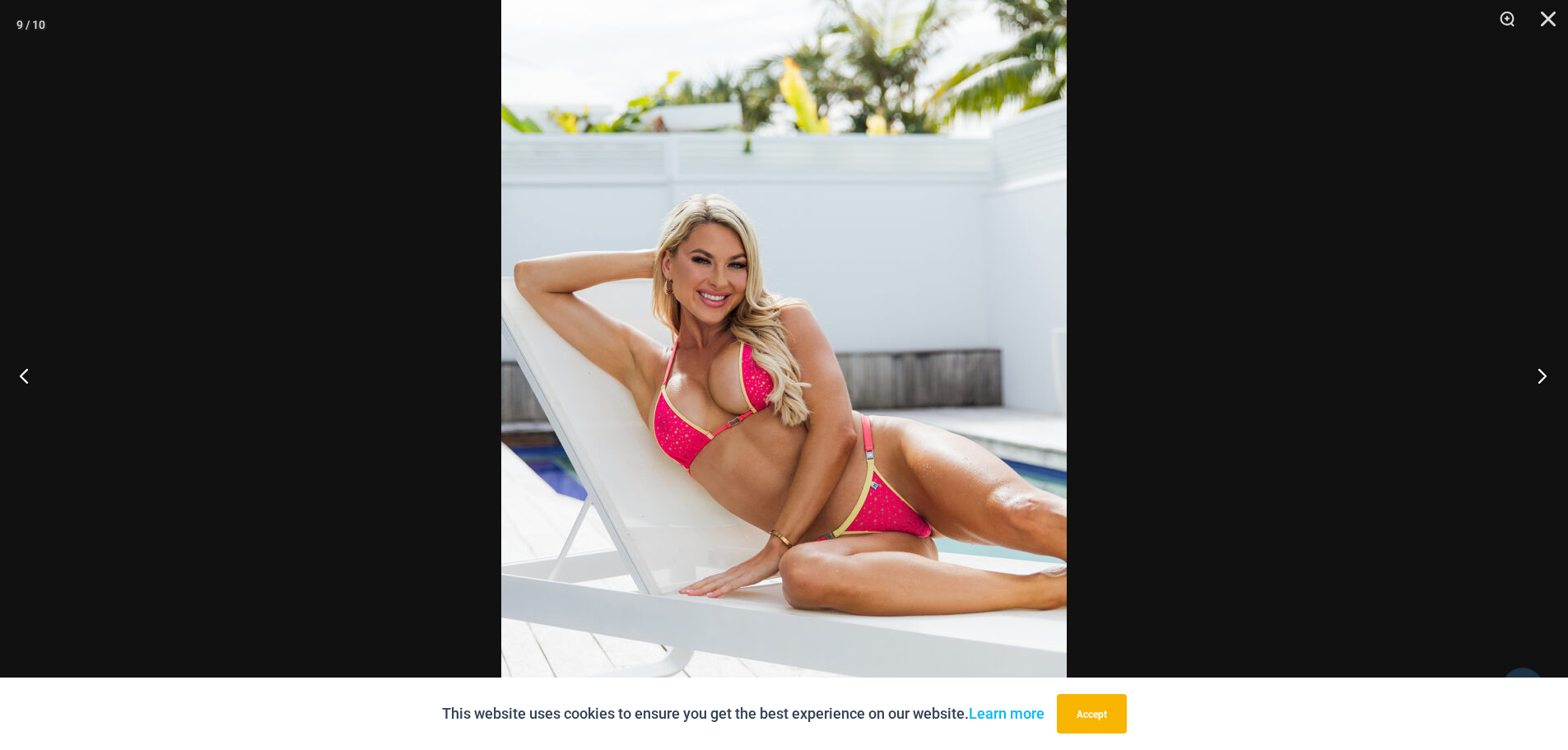
click at [1536, 375] on button "Next" at bounding box center [1537, 375] width 62 height 82
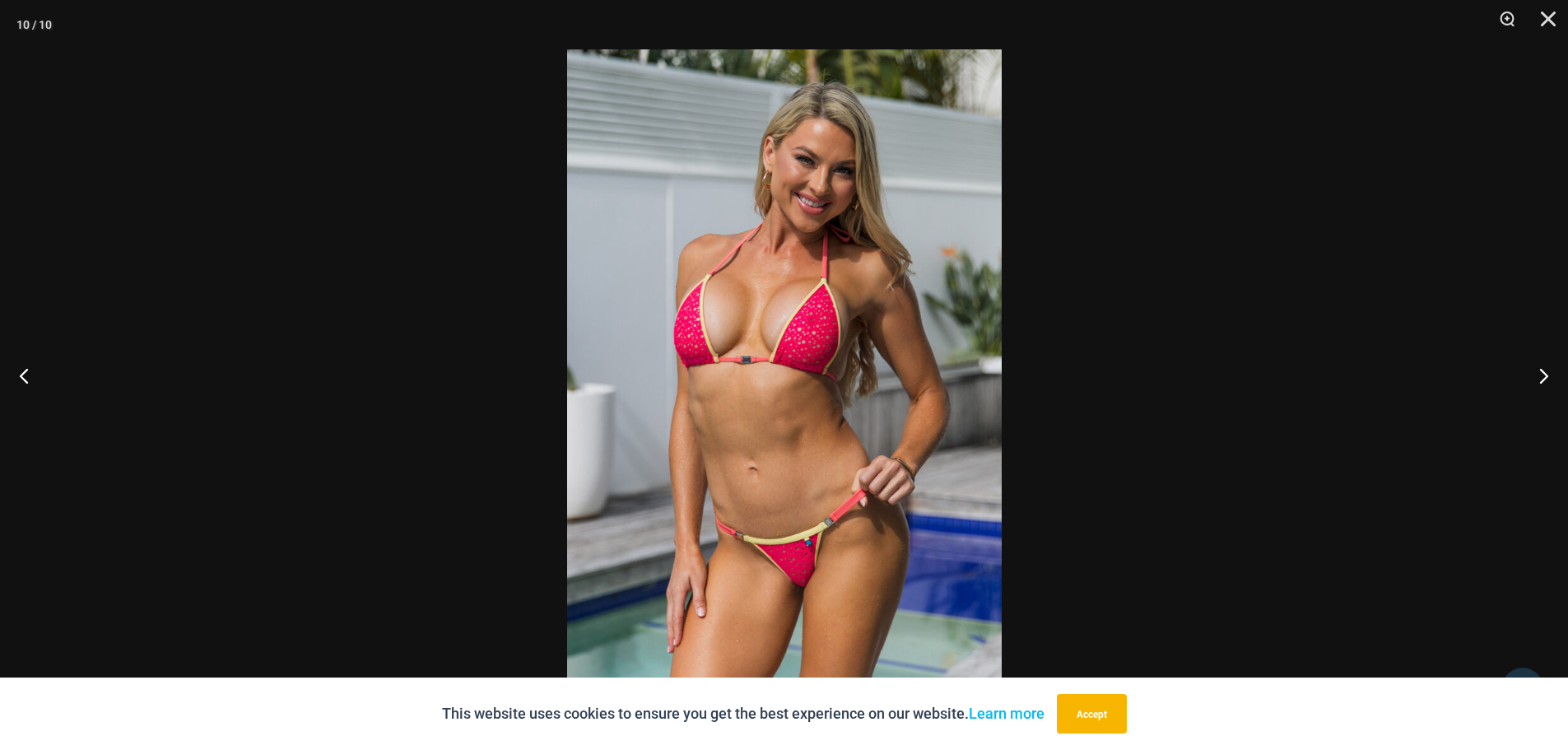
click at [767, 343] on img at bounding box center [784, 375] width 434 height 651
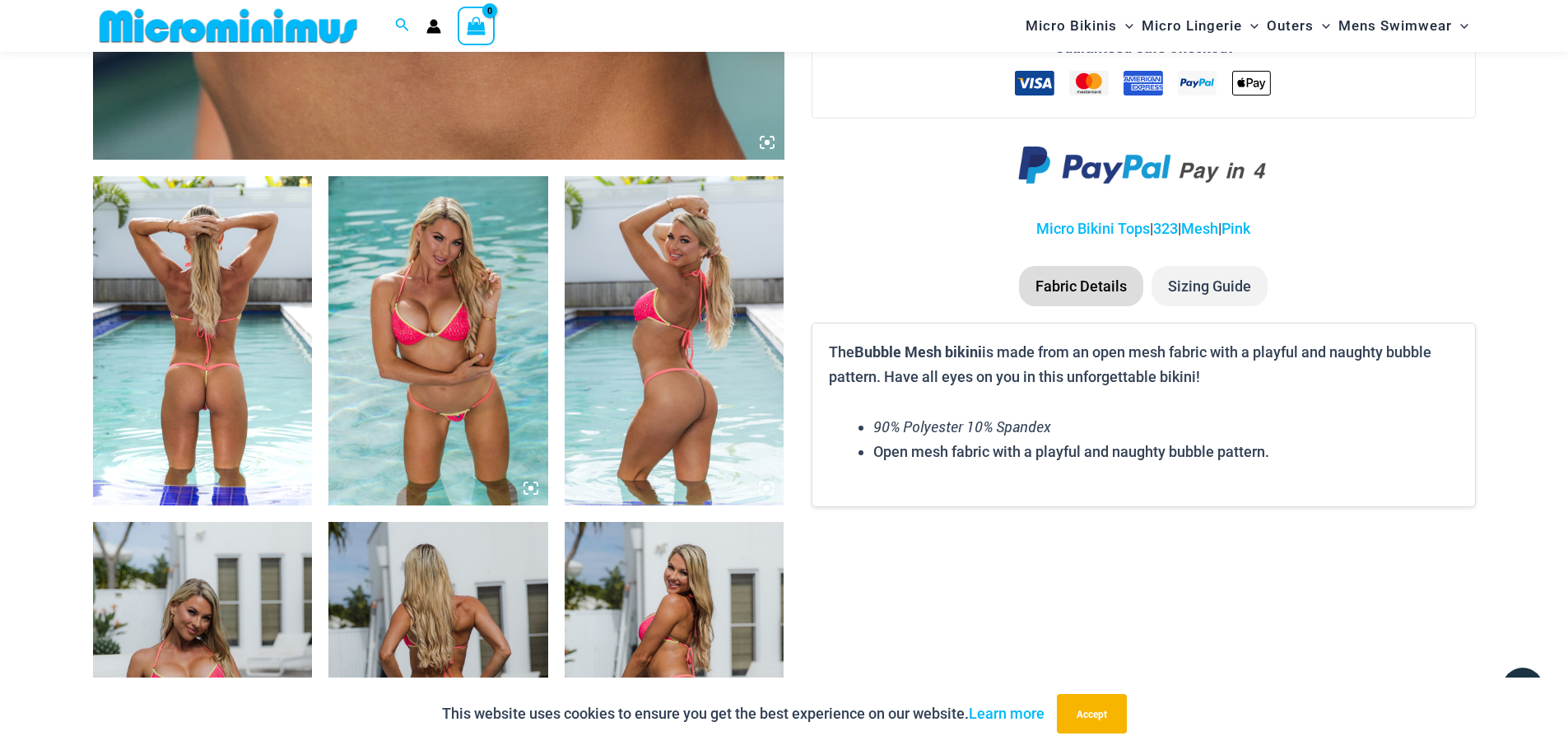
scroll to position [1136, 0]
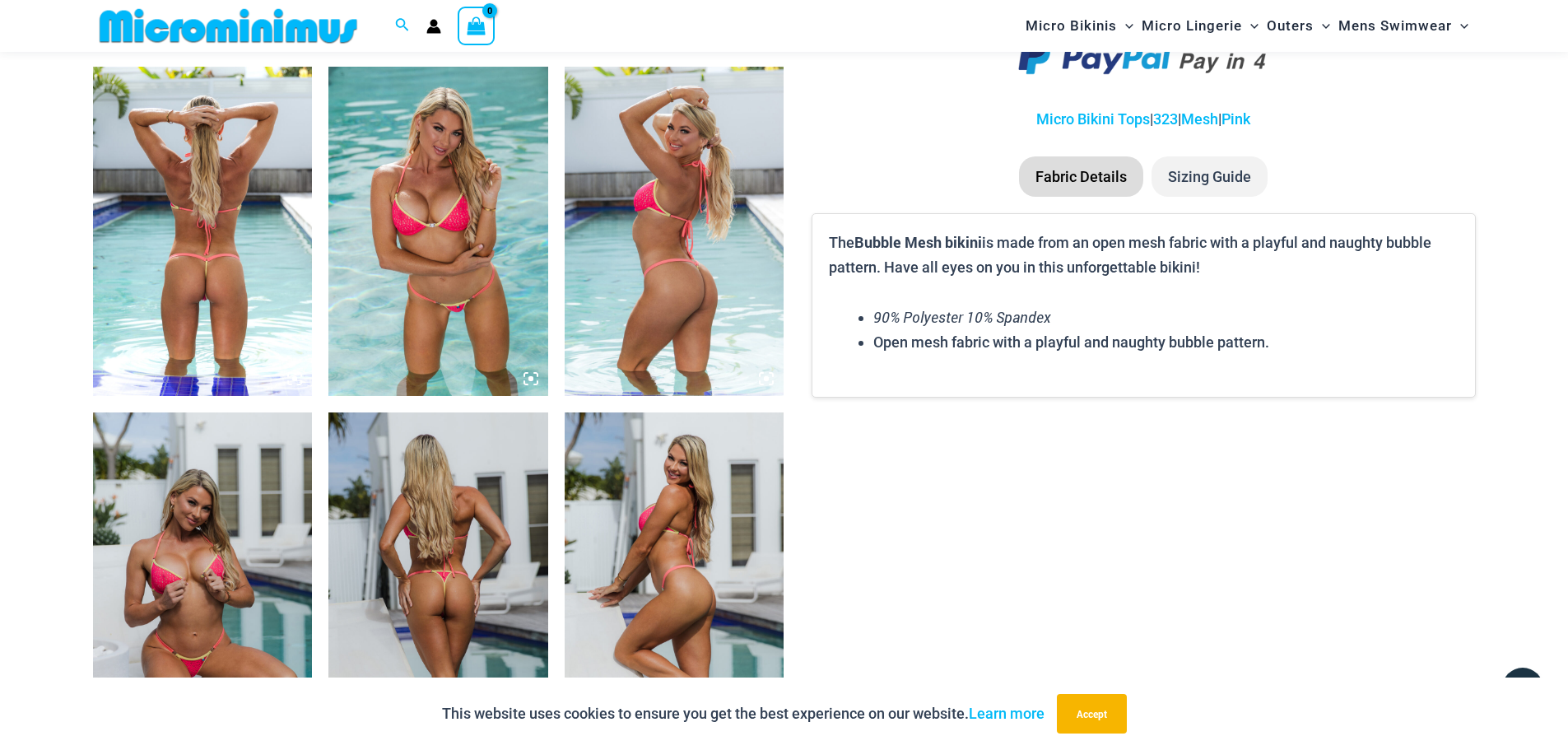
click at [200, 253] on img at bounding box center [203, 231] width 220 height 329
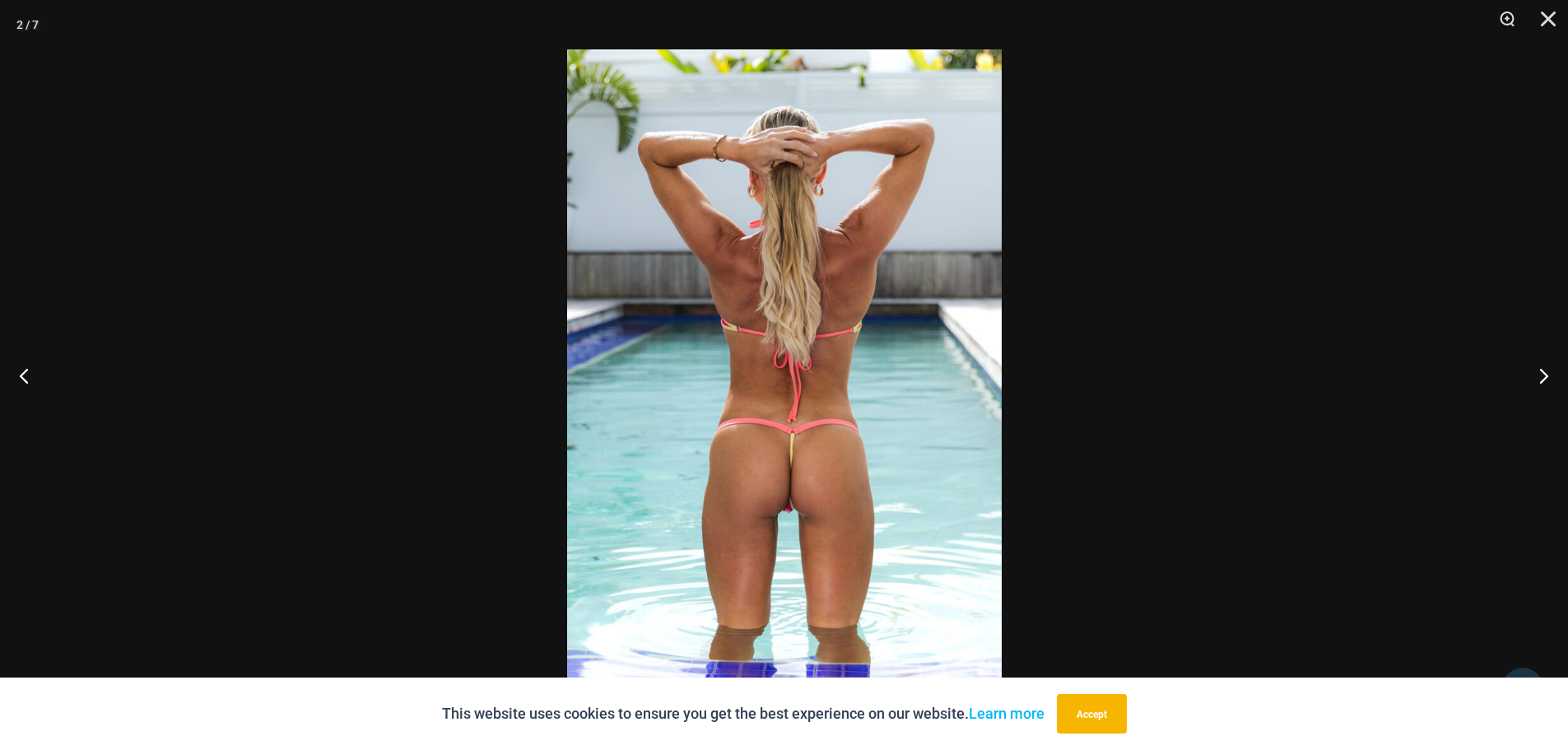
click at [768, 343] on img at bounding box center [784, 375] width 434 height 651
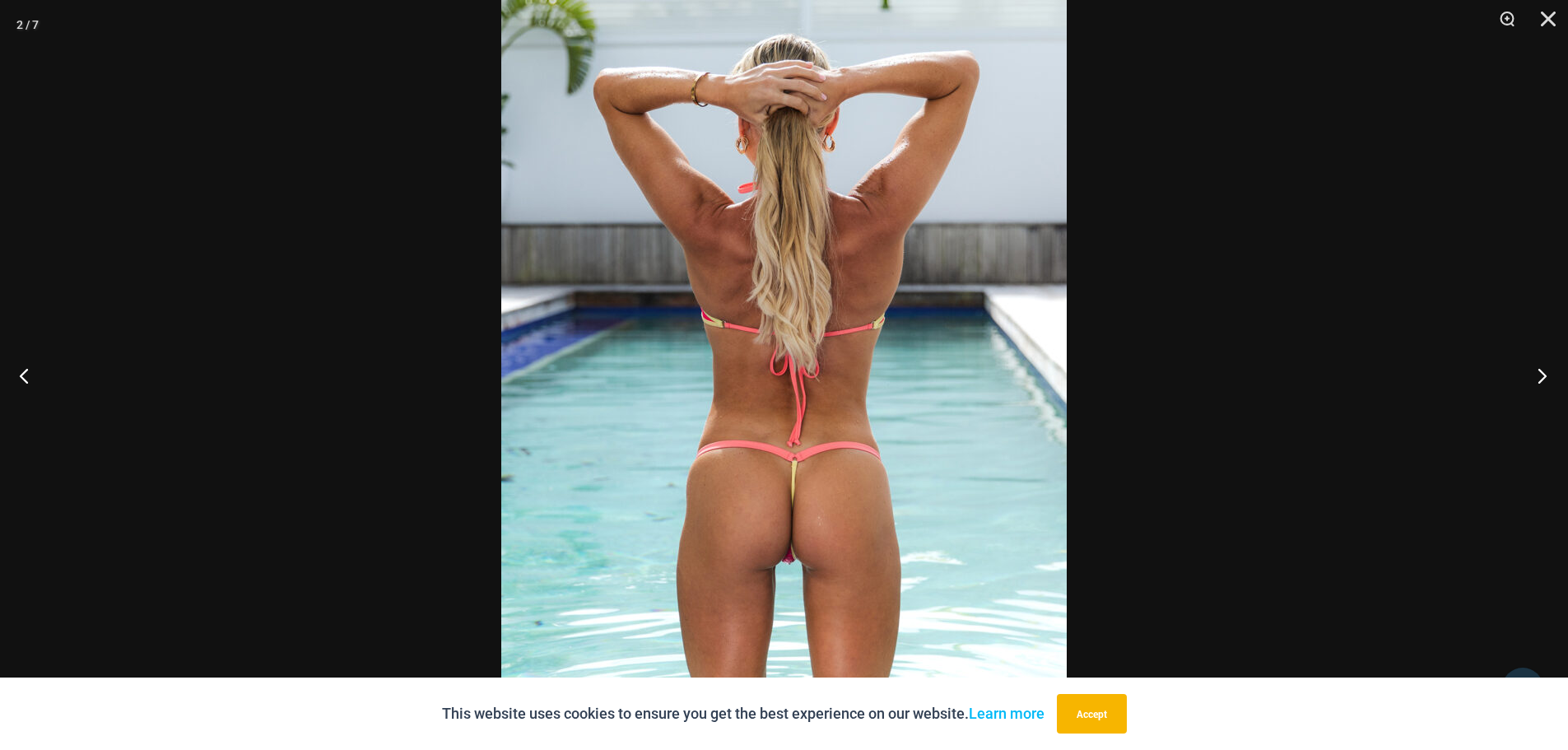
click at [1544, 375] on button "Next" at bounding box center [1537, 375] width 62 height 82
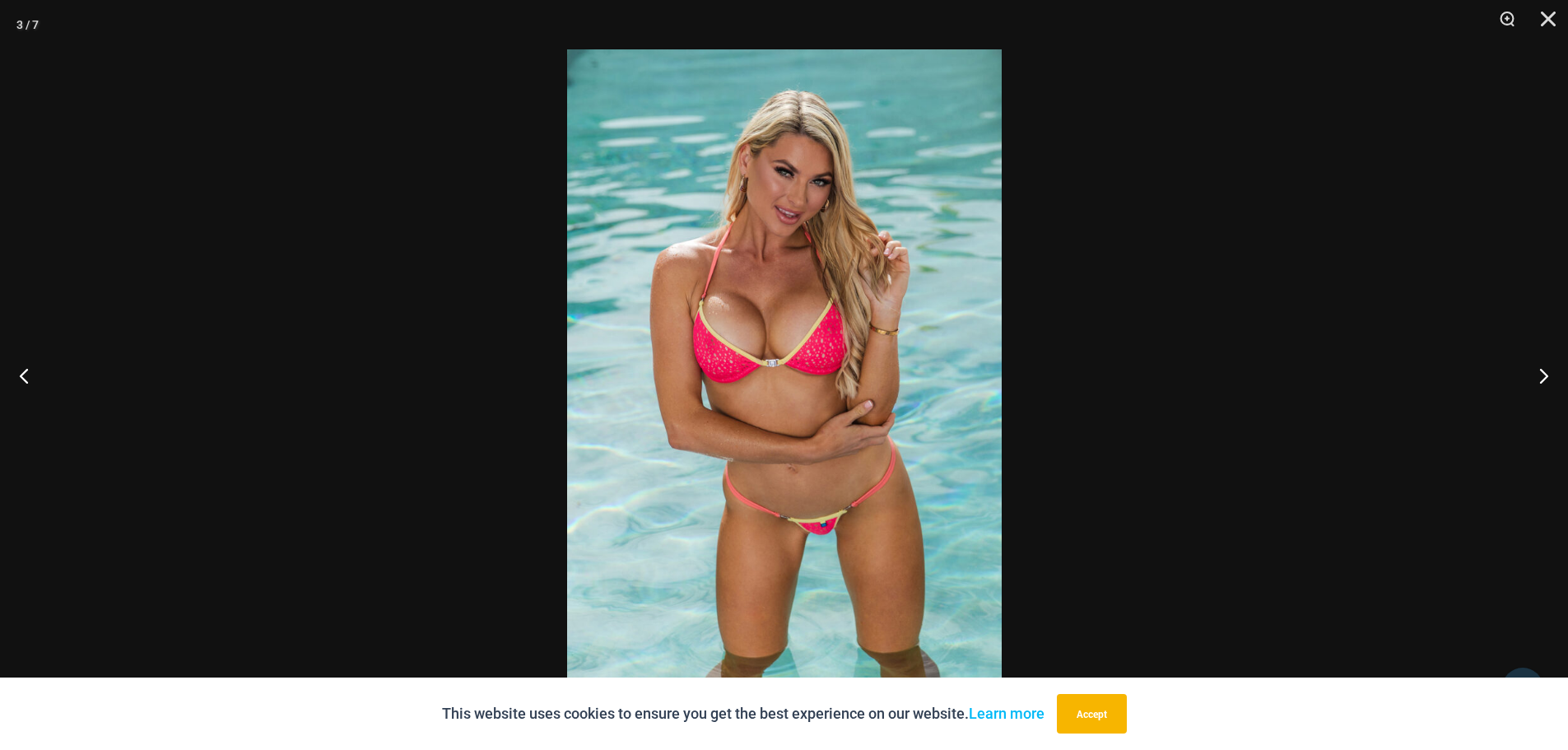
click at [792, 488] on img at bounding box center [784, 375] width 434 height 651
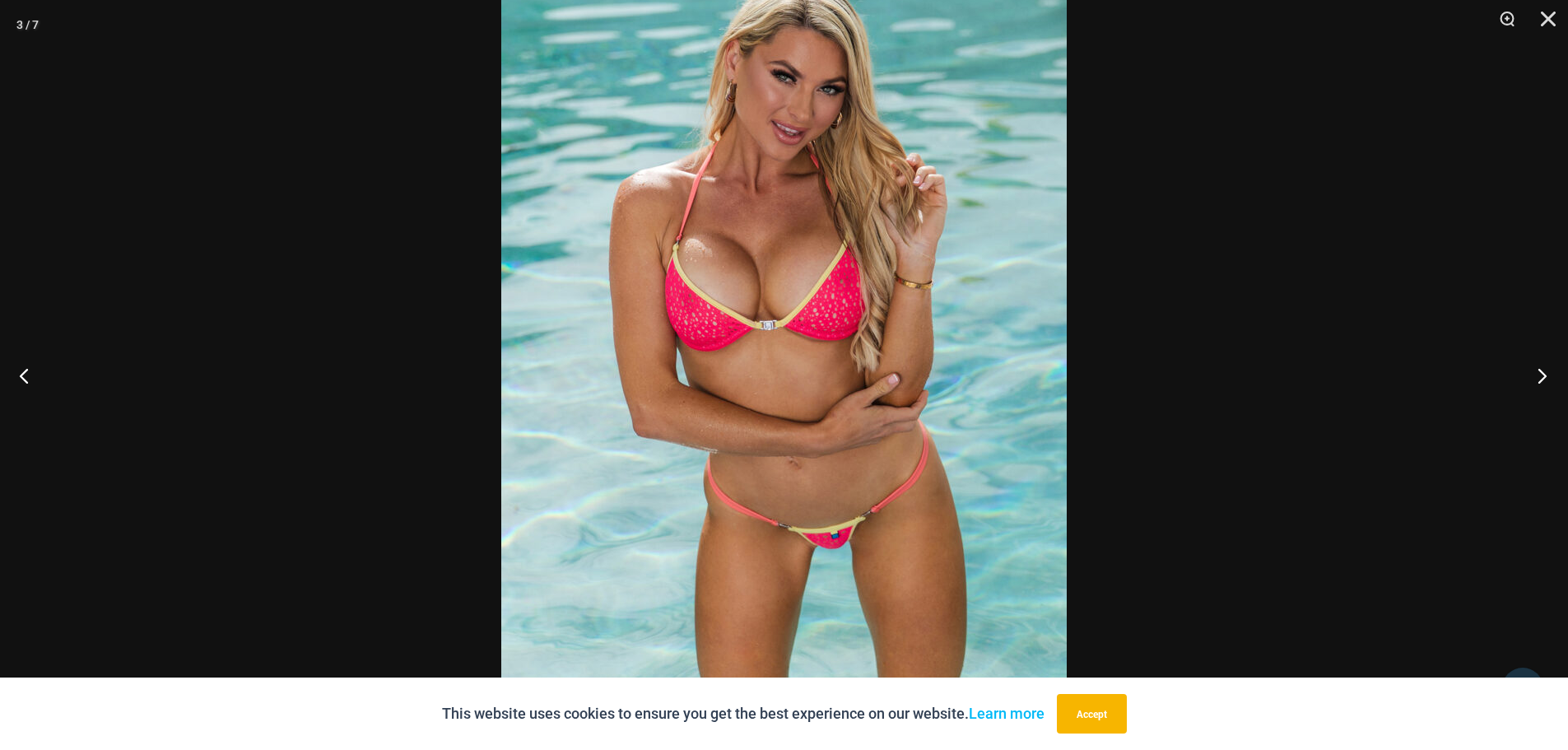
click at [1532, 372] on button "Next" at bounding box center [1537, 375] width 62 height 82
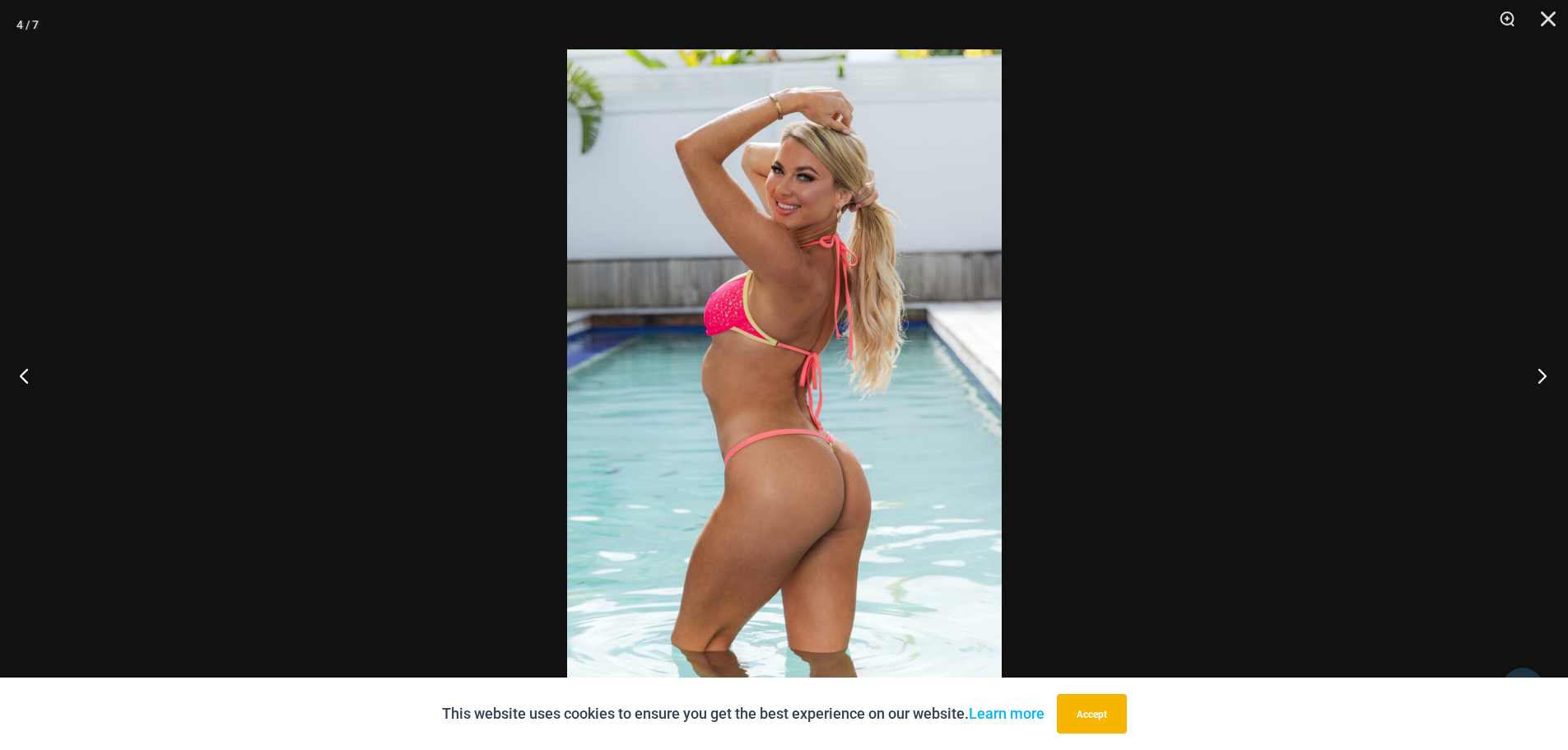
click at [1532, 370] on button "Next" at bounding box center [1537, 375] width 62 height 82
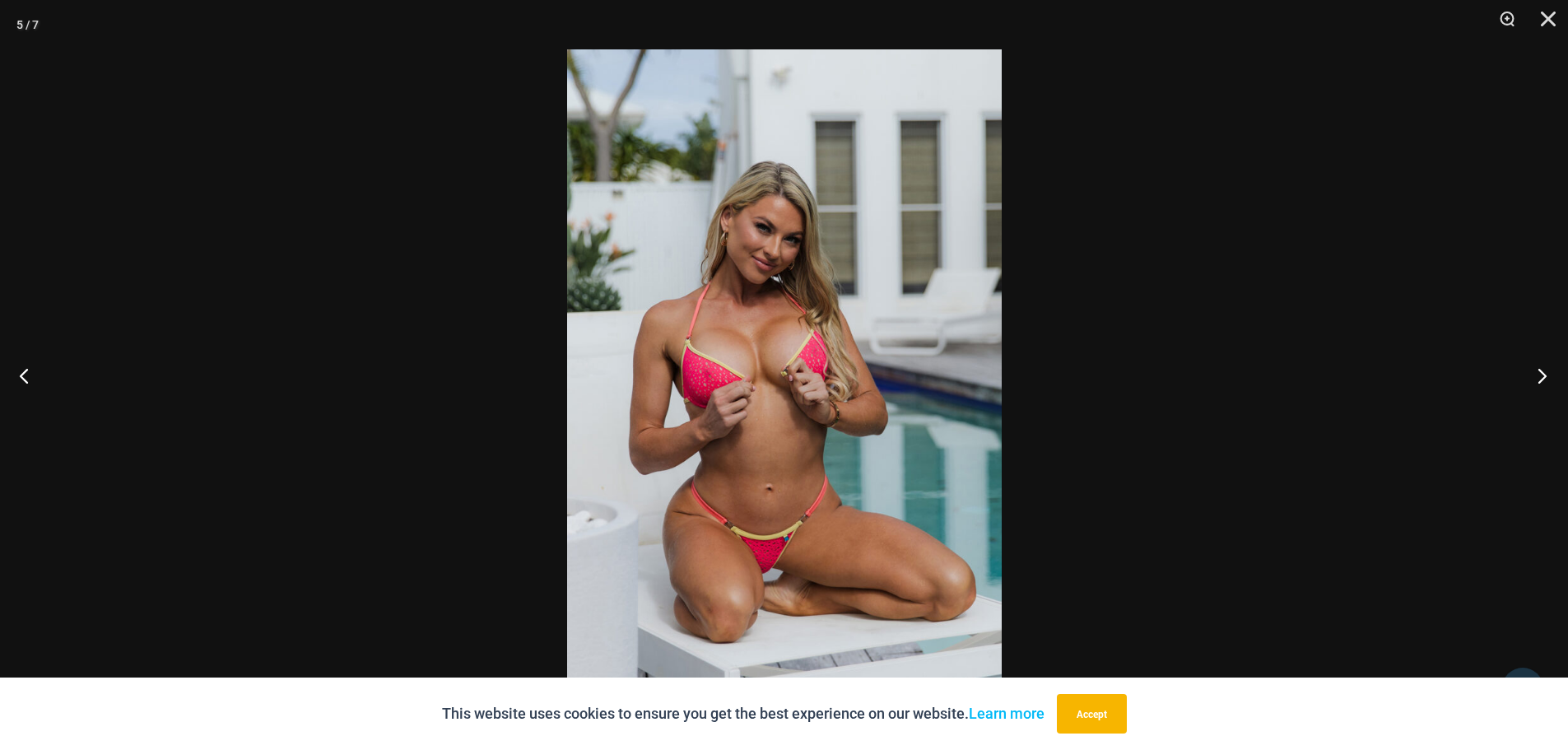
click at [1543, 364] on button "Next" at bounding box center [1537, 375] width 62 height 82
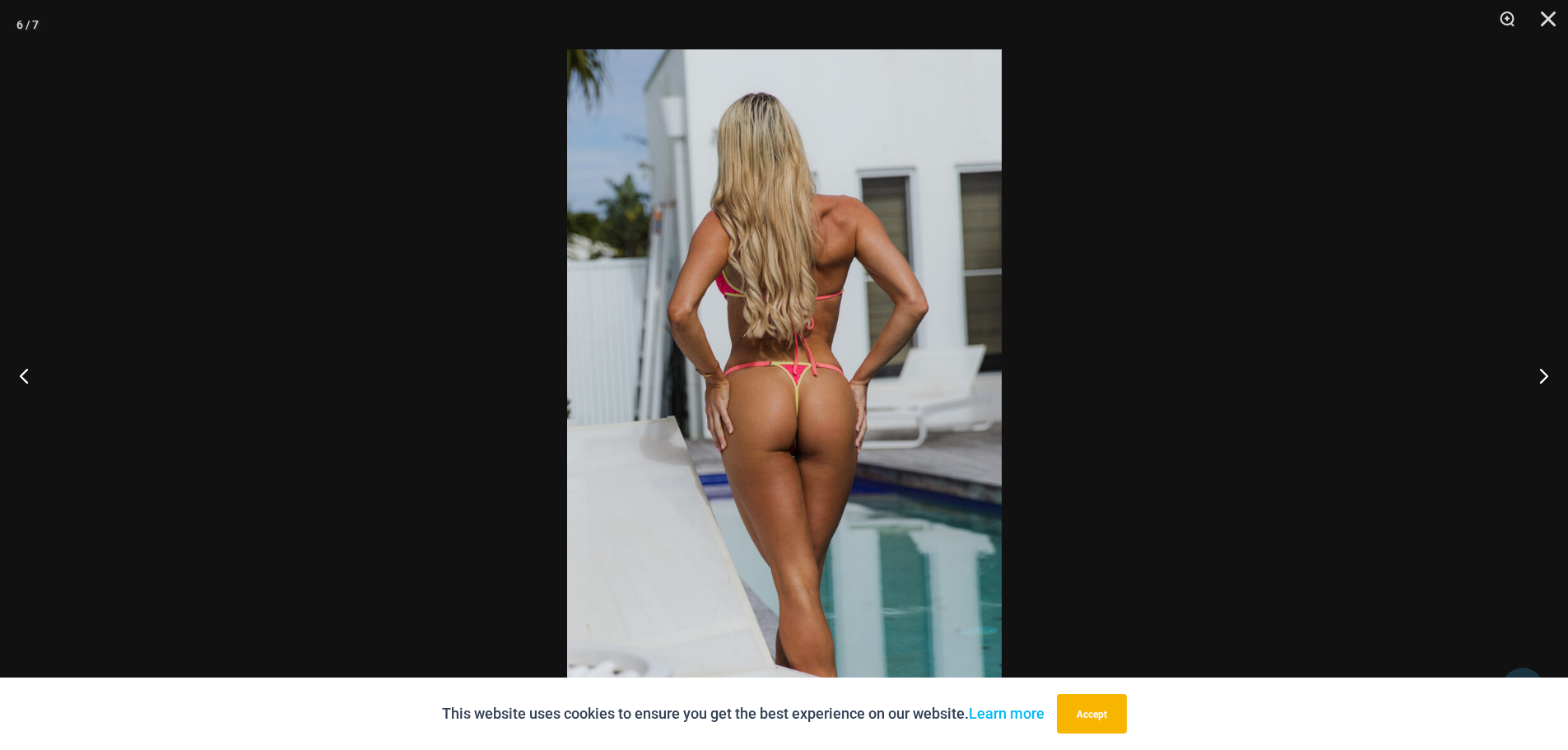
click at [832, 365] on img at bounding box center [784, 375] width 434 height 651
click at [792, 329] on img at bounding box center [784, 375] width 434 height 651
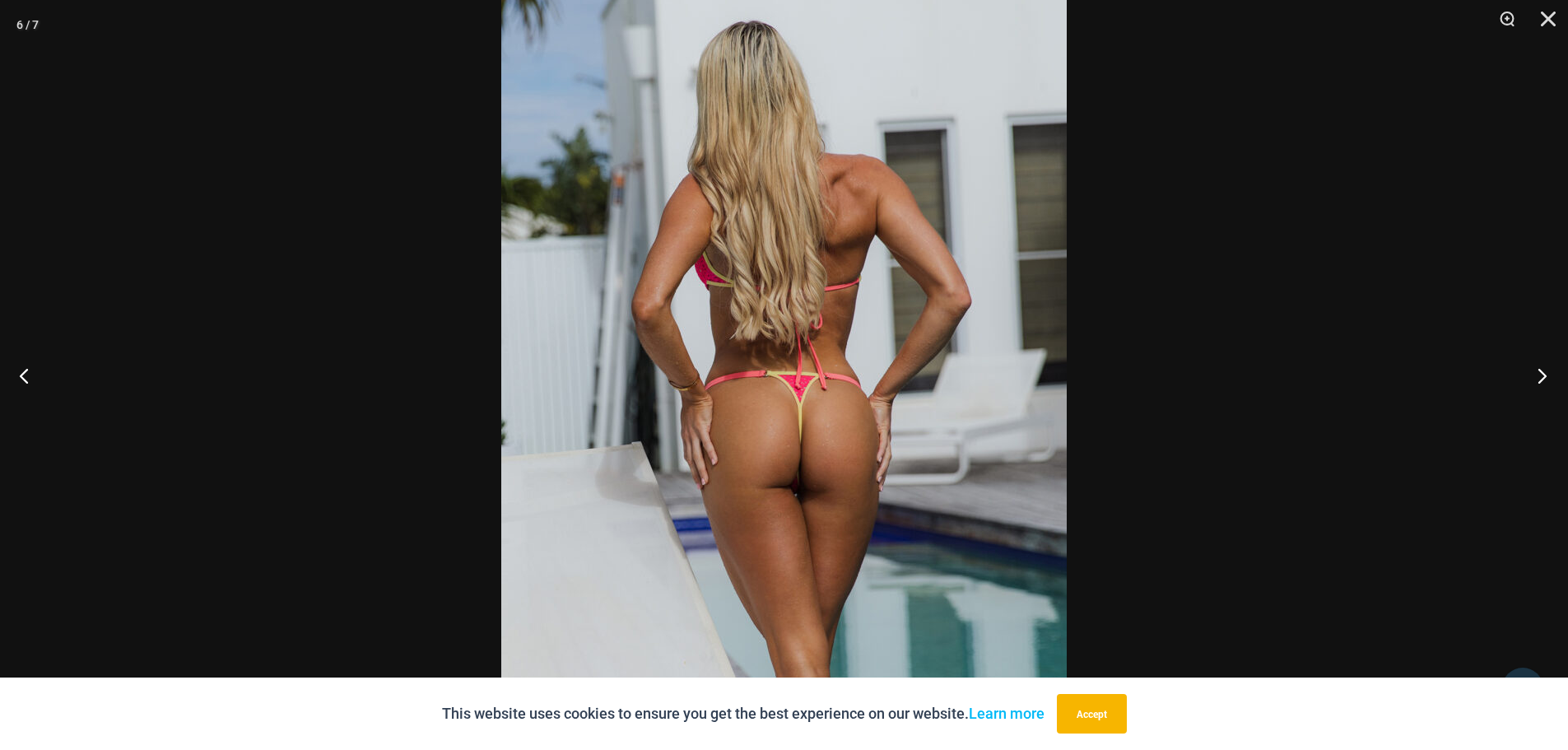
click at [1550, 365] on button "Next" at bounding box center [1537, 375] width 62 height 82
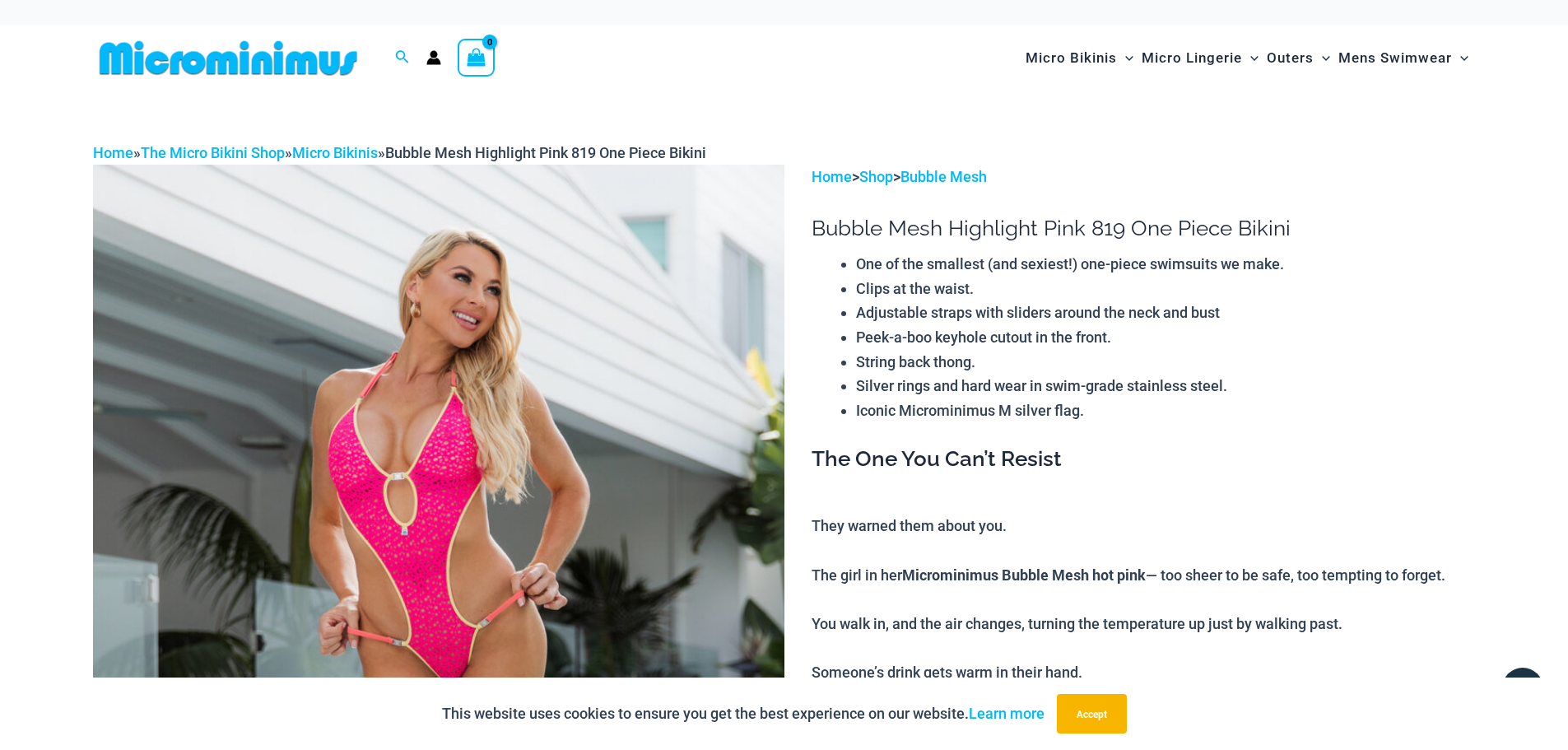
click at [775, 416] on img at bounding box center [439, 683] width 691 height 1037
